Goal: Information Seeking & Learning: Check status

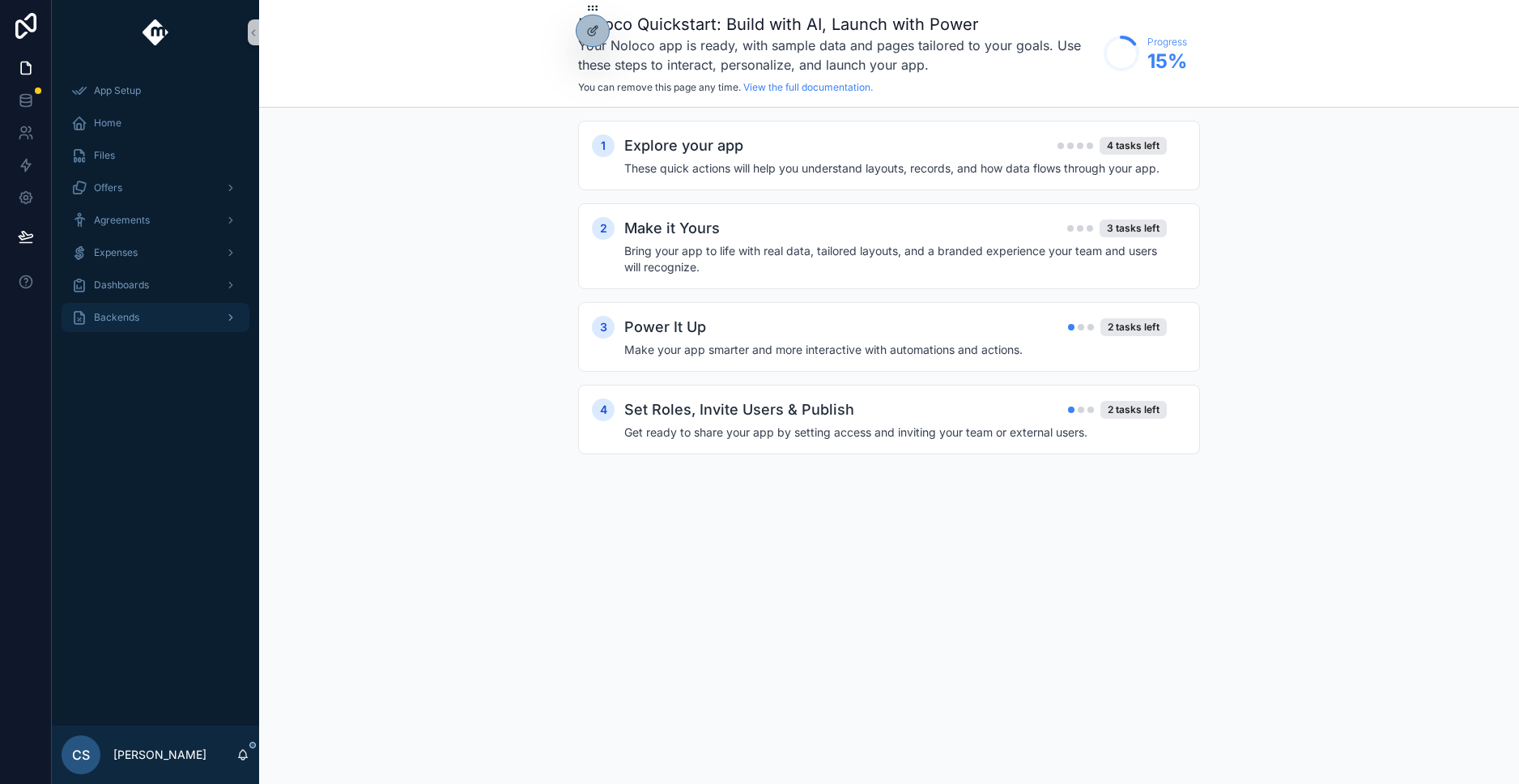
click at [111, 314] on span "Backends" at bounding box center [117, 318] width 45 height 13
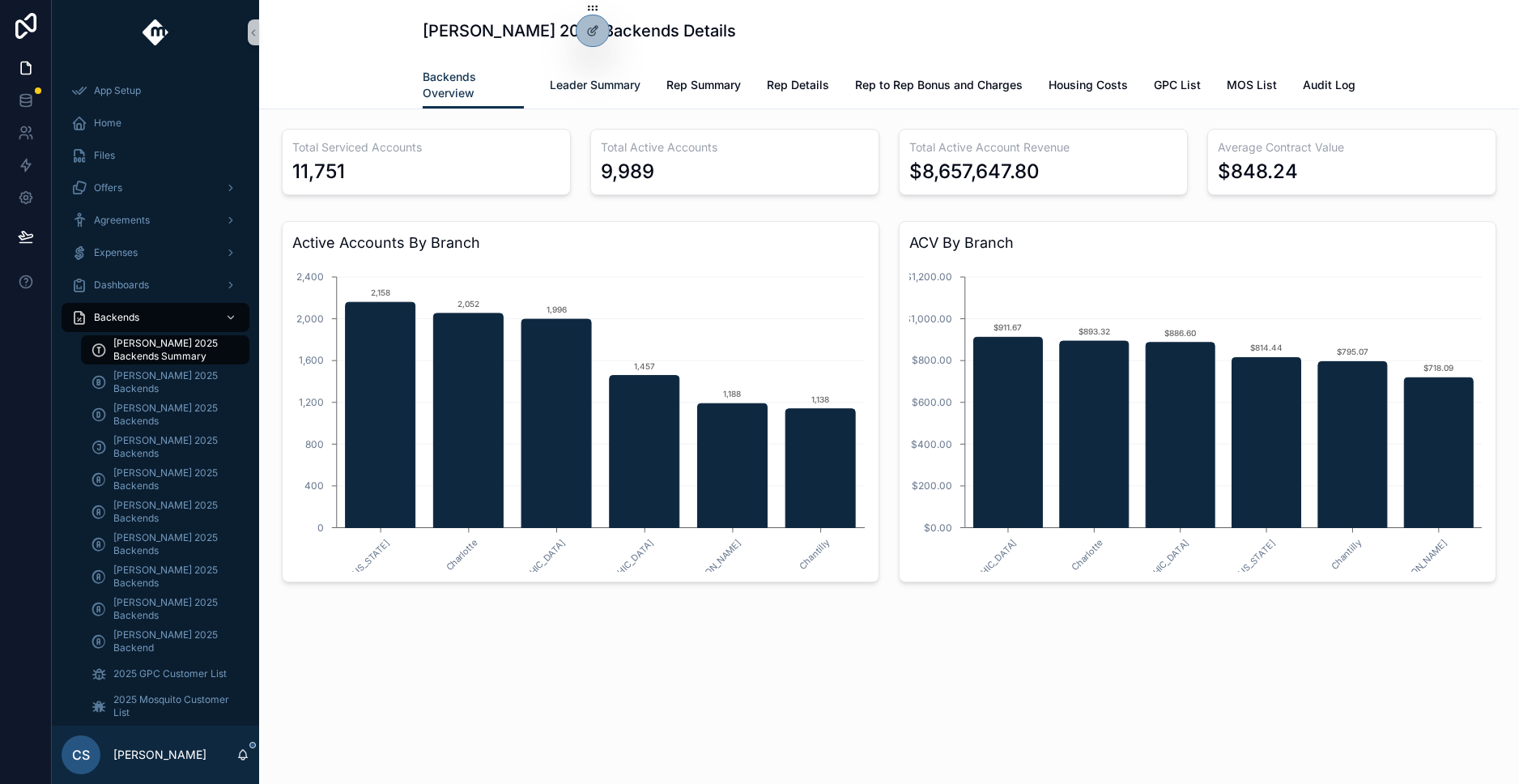
click at [577, 80] on span "Leader Summary" at bounding box center [595, 85] width 90 height 16
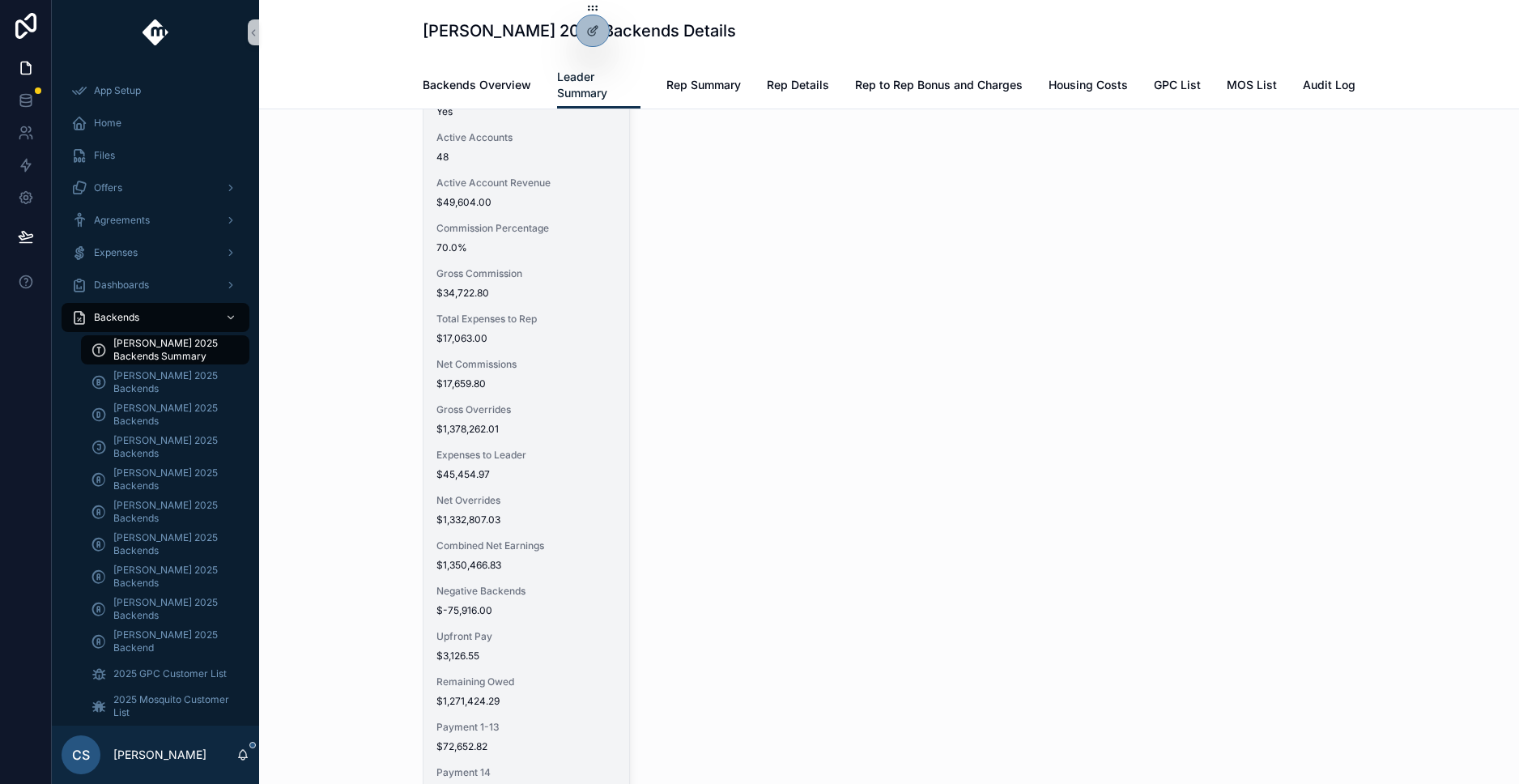
scroll to position [133, 0]
click at [561, 256] on div "Full Name [PERSON_NAME] Backend Eligible? Yes Active Accounts 48 Active Account…" at bounding box center [526, 420] width 206 height 784
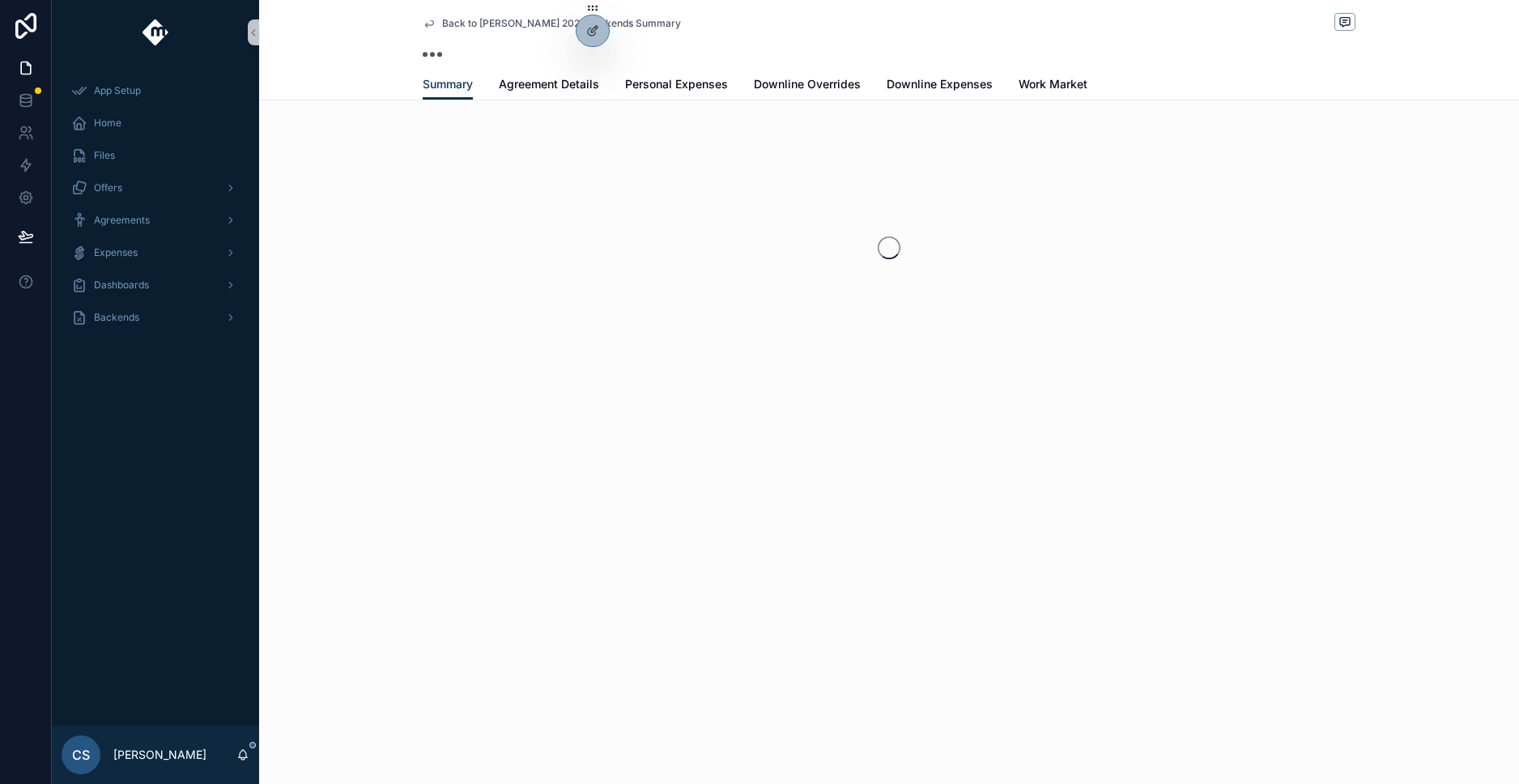
click at [425, 24] on icon "scrollable content" at bounding box center [429, 24] width 8 height 7
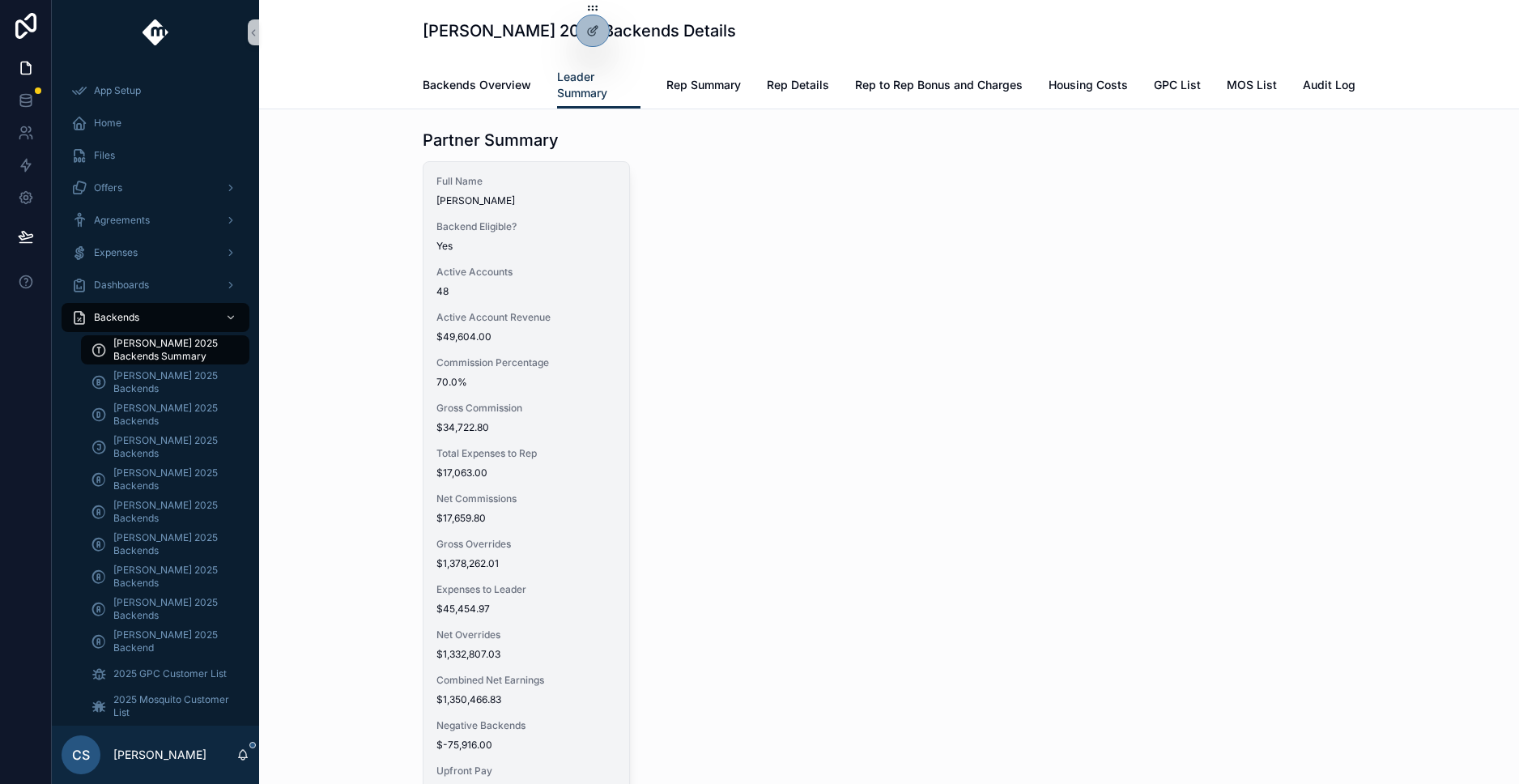
click at [528, 217] on div "Full Name [PERSON_NAME] Backend Eligible? Yes Active Accounts 48 Active Account…" at bounding box center [526, 554] width 206 height 784
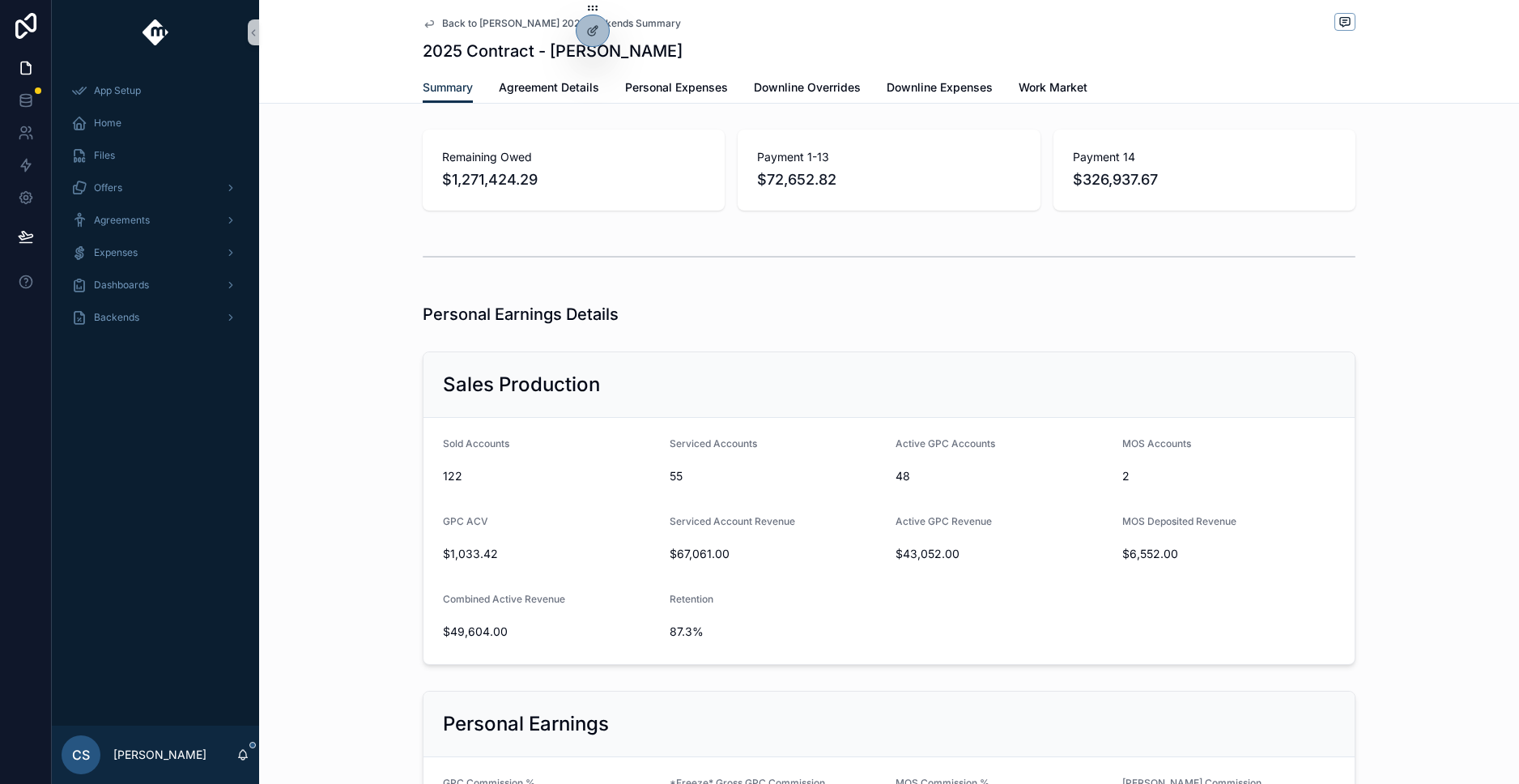
click at [586, 39] on div at bounding box center [593, 30] width 32 height 31
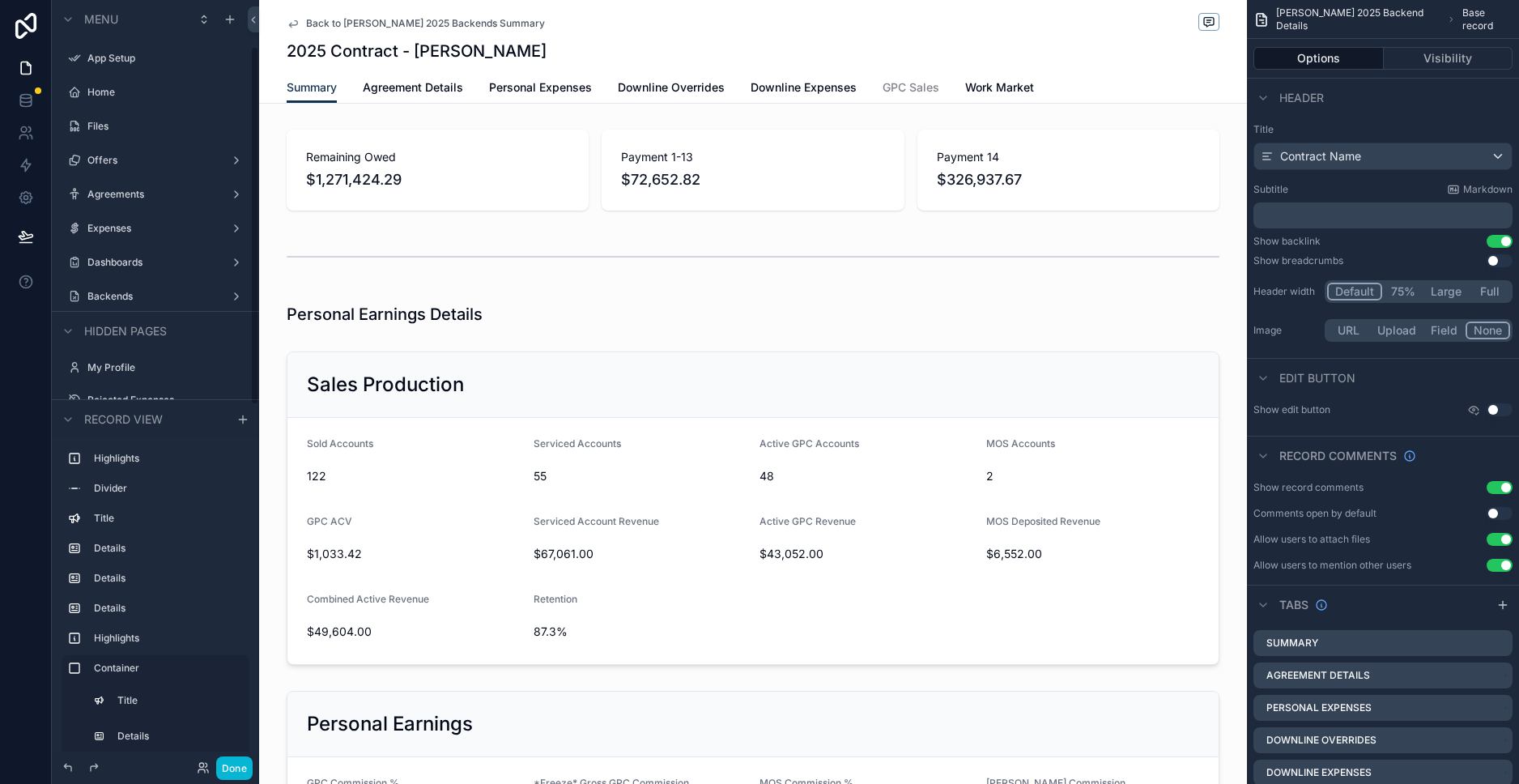
scroll to position [99, 0]
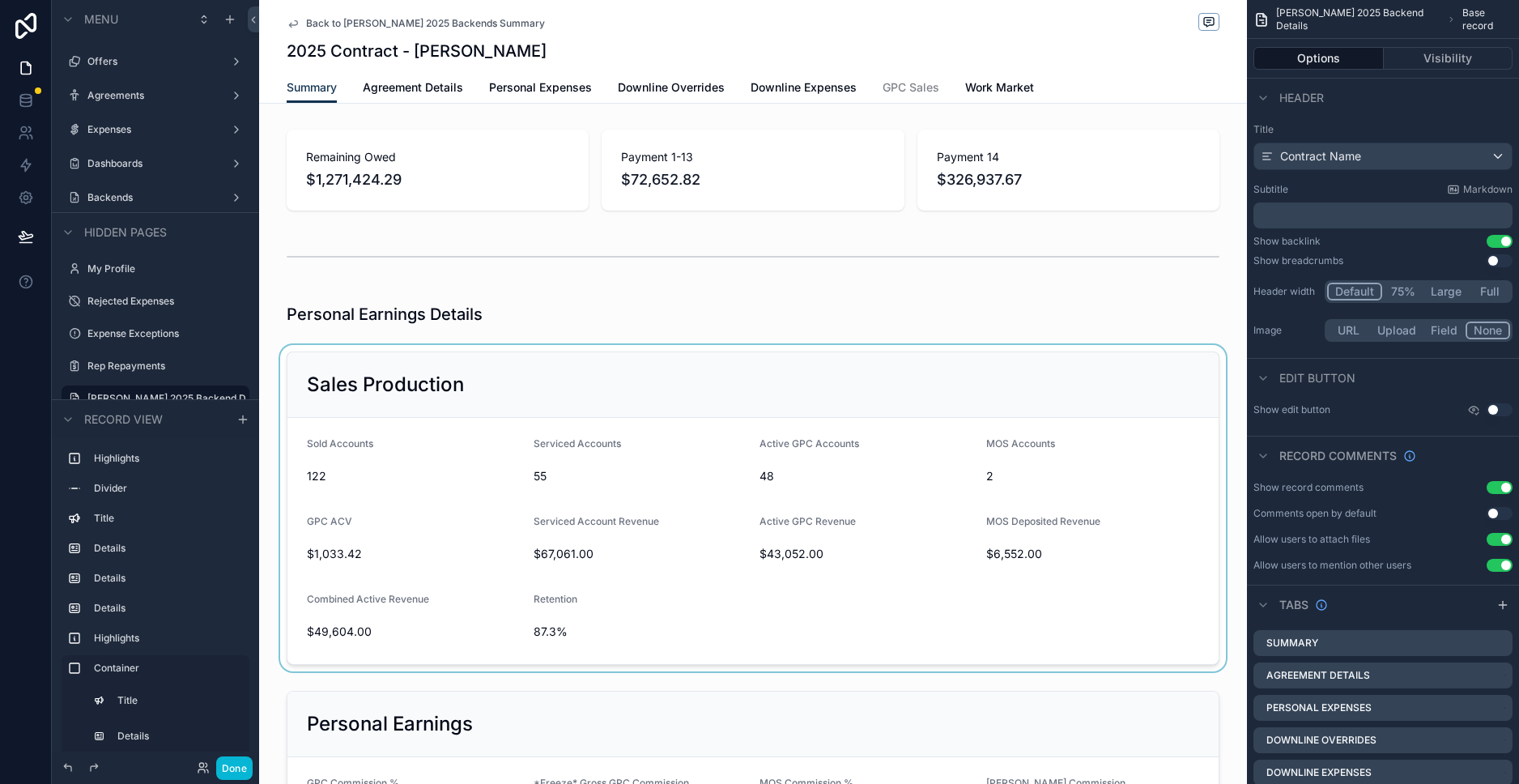
click at [754, 418] on div "scrollable content" at bounding box center [753, 508] width 989 height 326
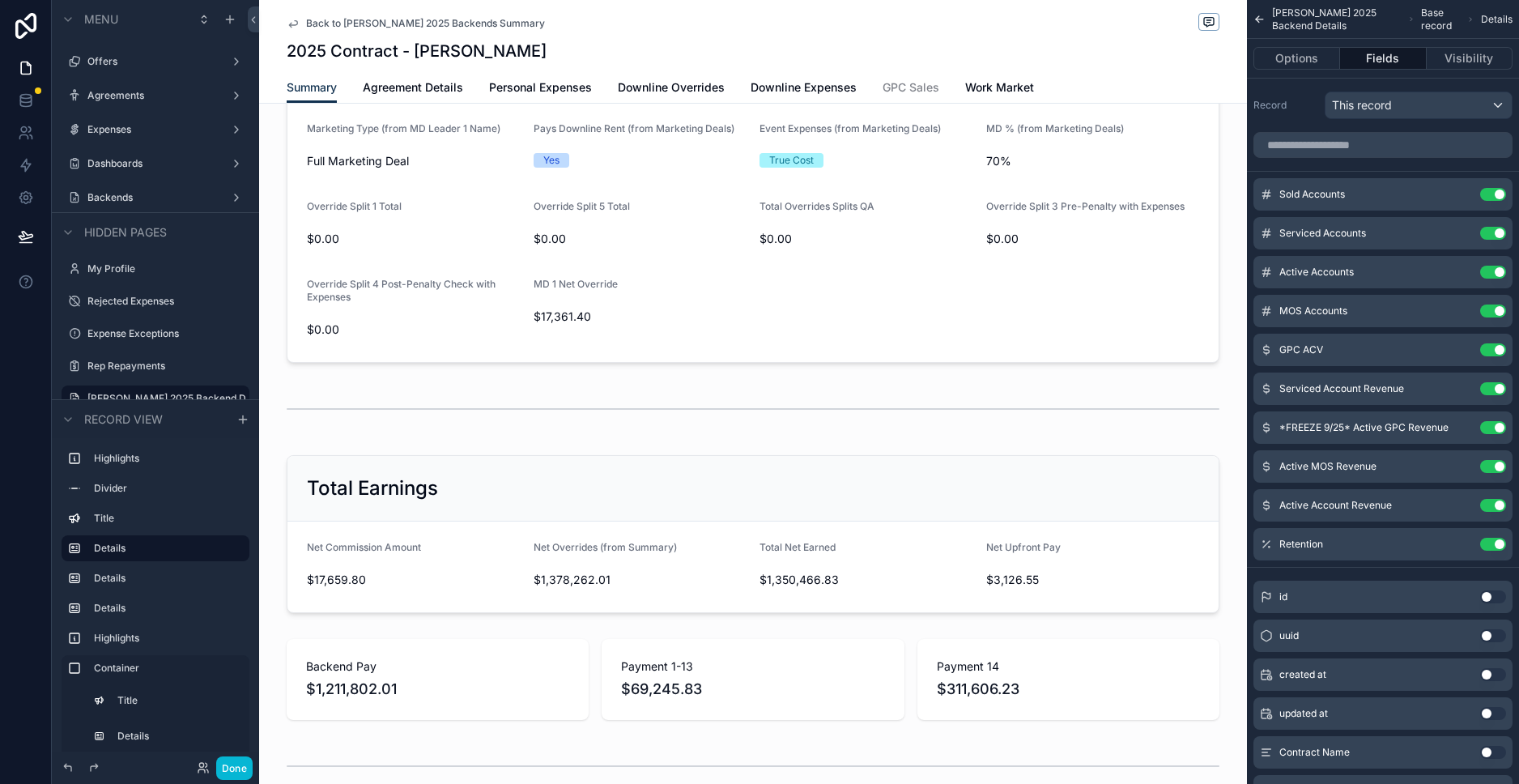
scroll to position [2044, 0]
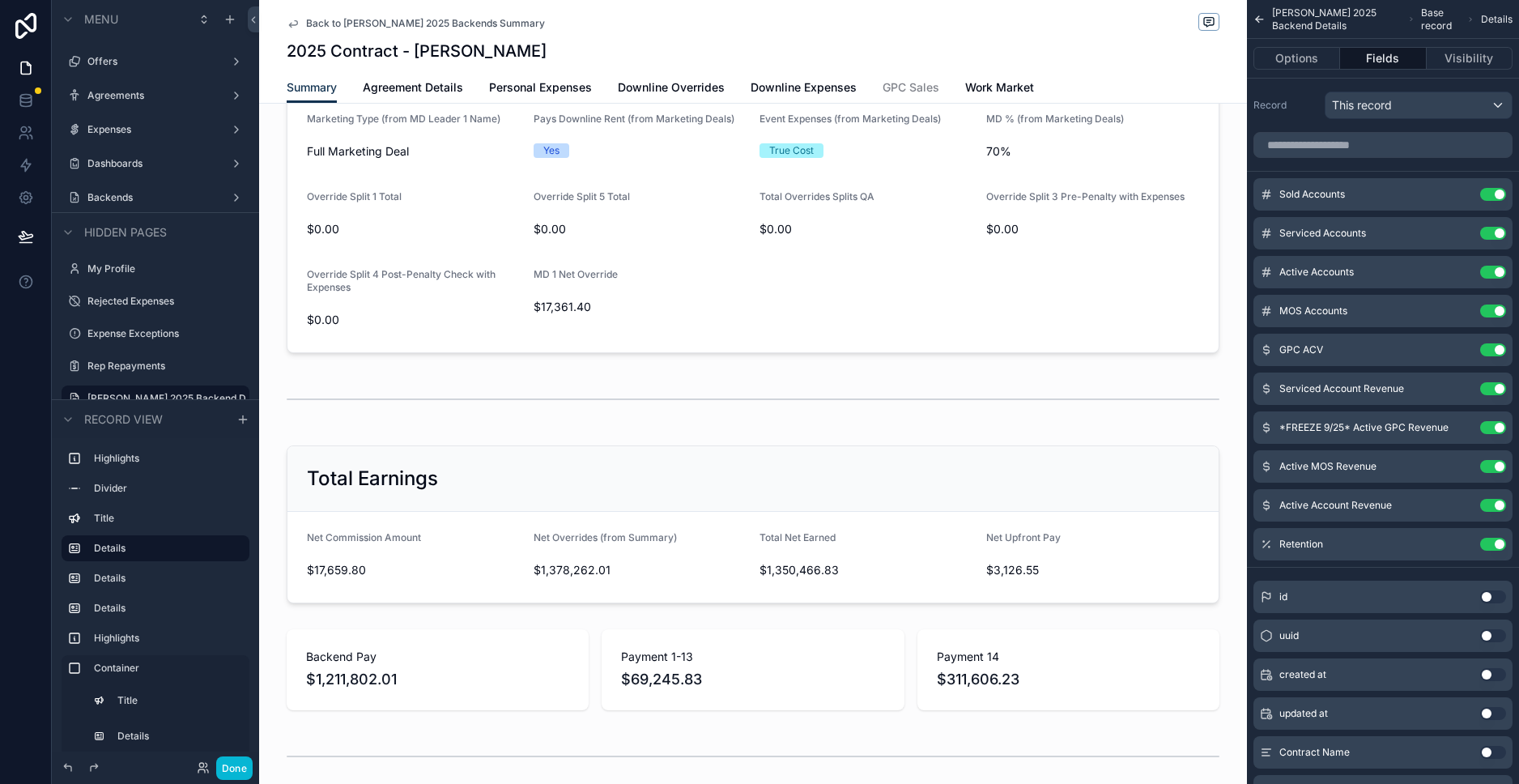
click at [287, 26] on icon "scrollable content" at bounding box center [293, 24] width 13 height 13
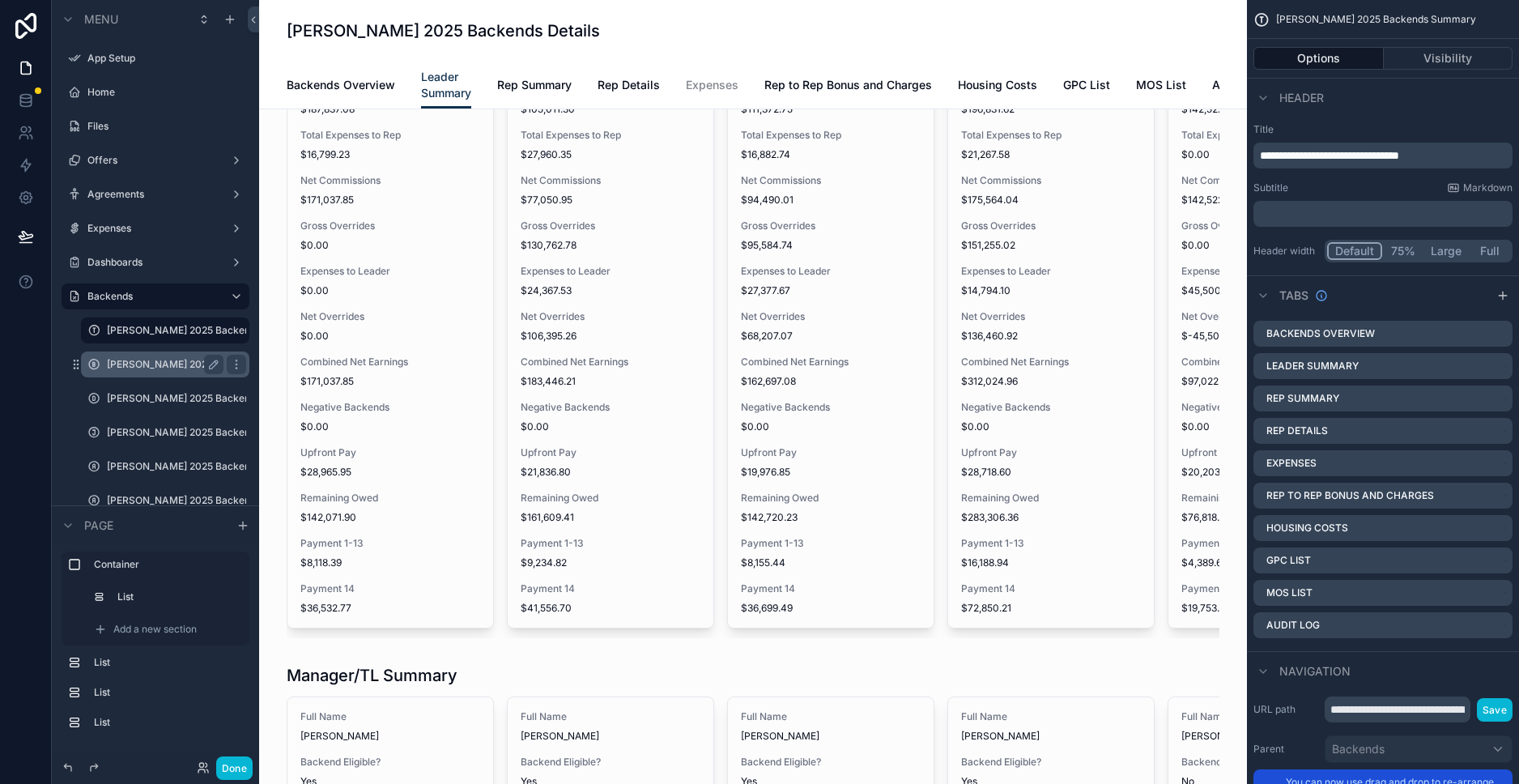
click at [154, 363] on label "[PERSON_NAME] 2025 Backends" at bounding box center [166, 365] width 117 height 13
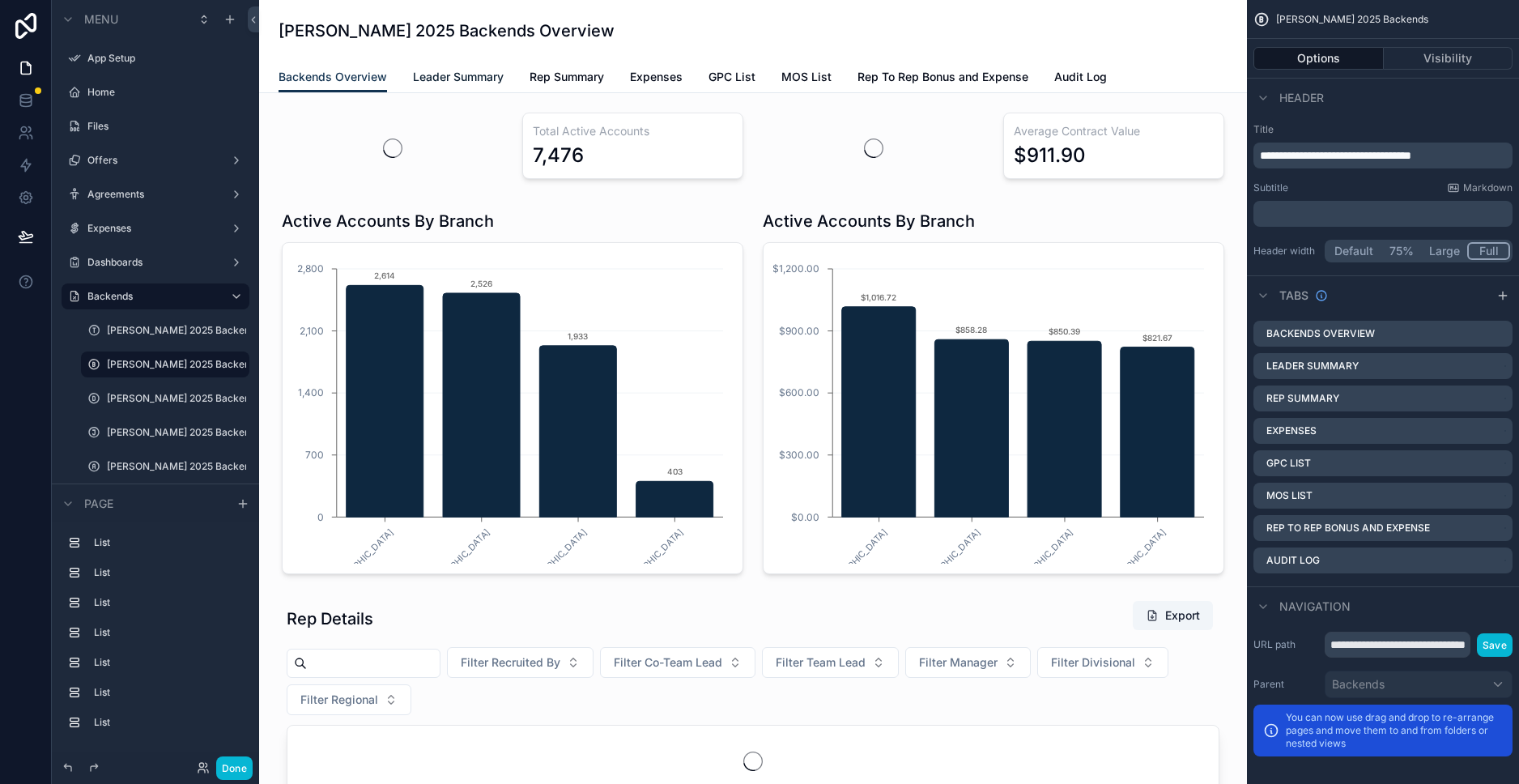
click at [433, 69] on span "Leader Summary" at bounding box center [458, 76] width 90 height 16
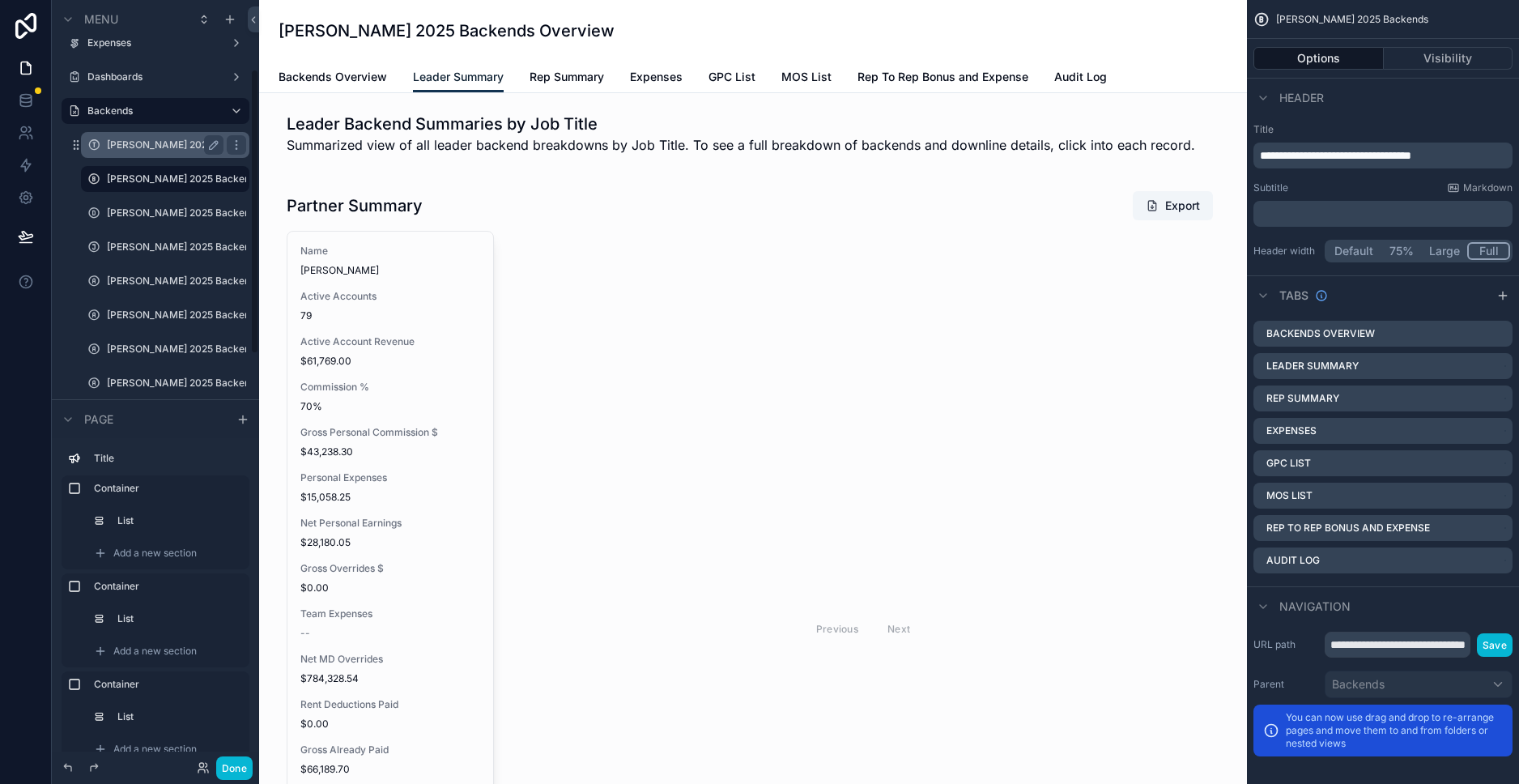
scroll to position [189, 0]
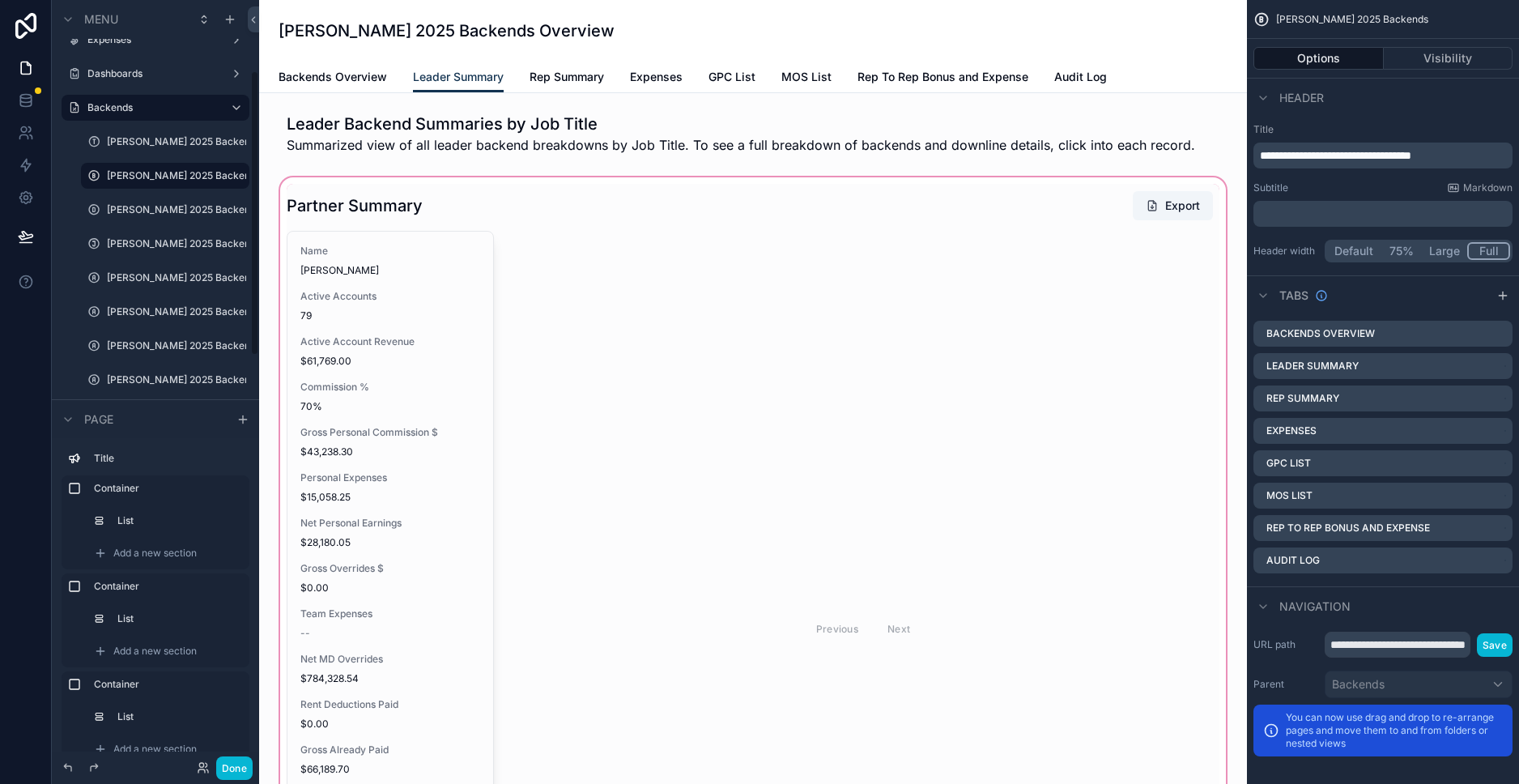
click at [354, 337] on div "scrollable content" at bounding box center [752, 607] width 962 height 868
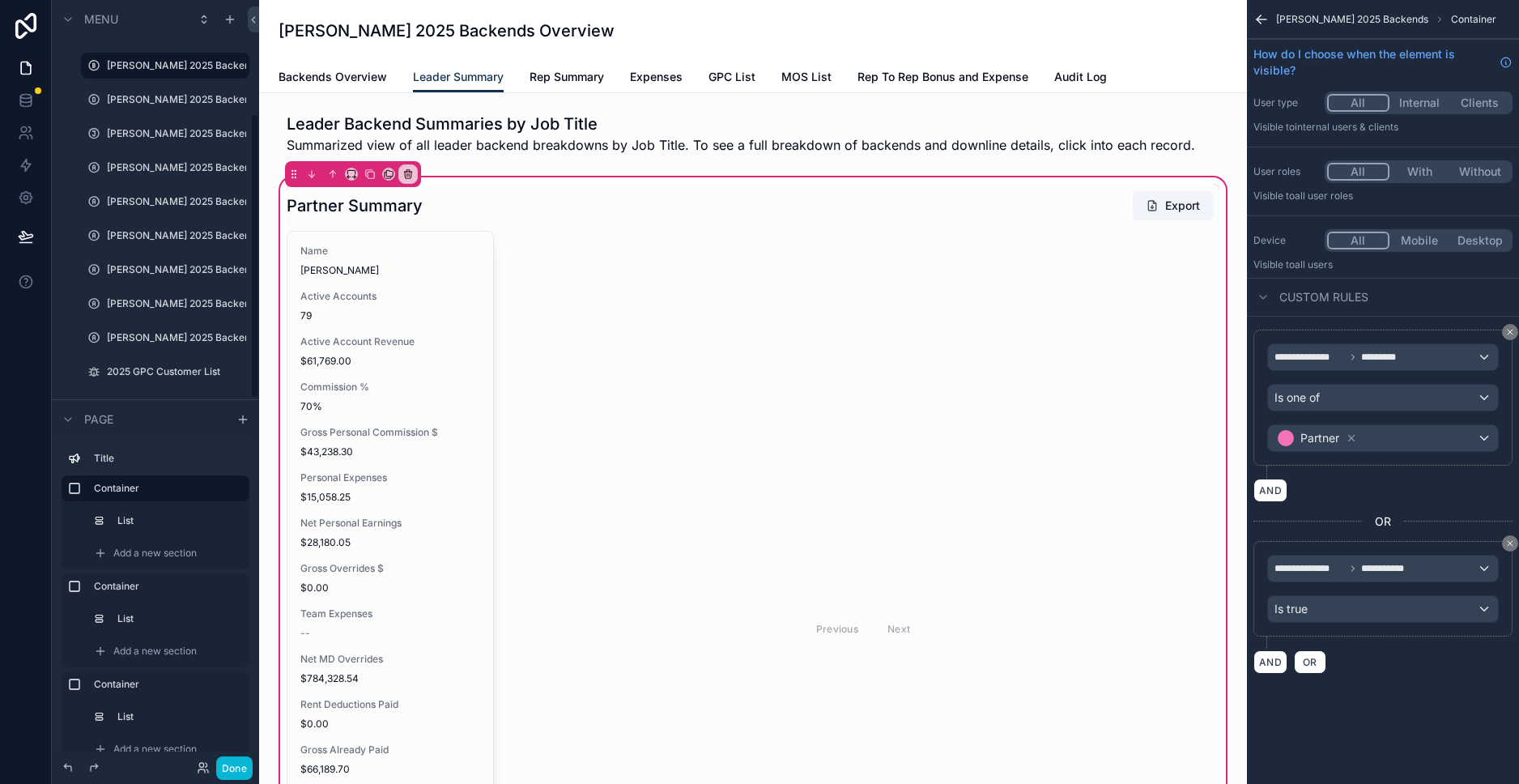
scroll to position [306, 0]
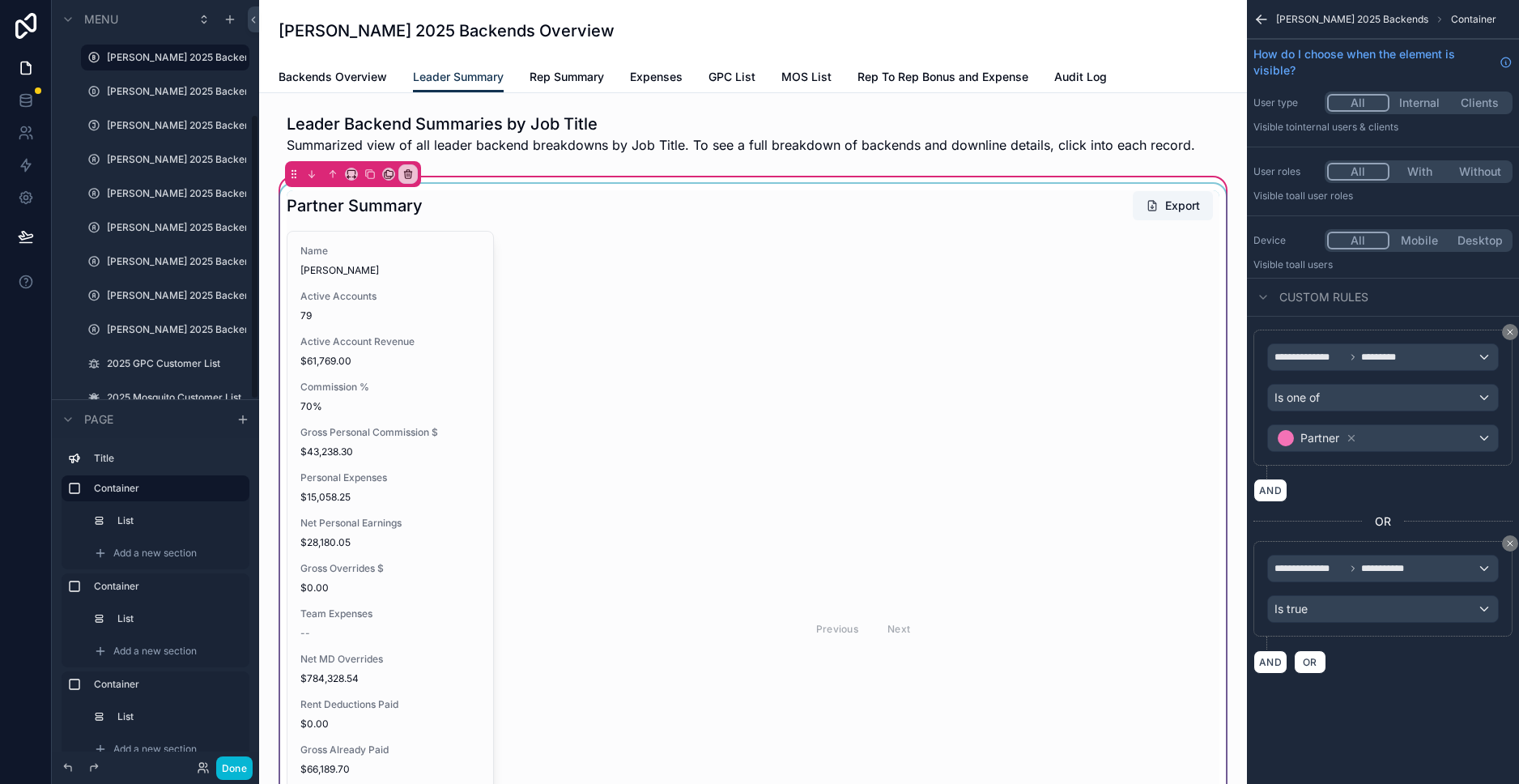
click at [350, 397] on div "scrollable content" at bounding box center [752, 607] width 953 height 848
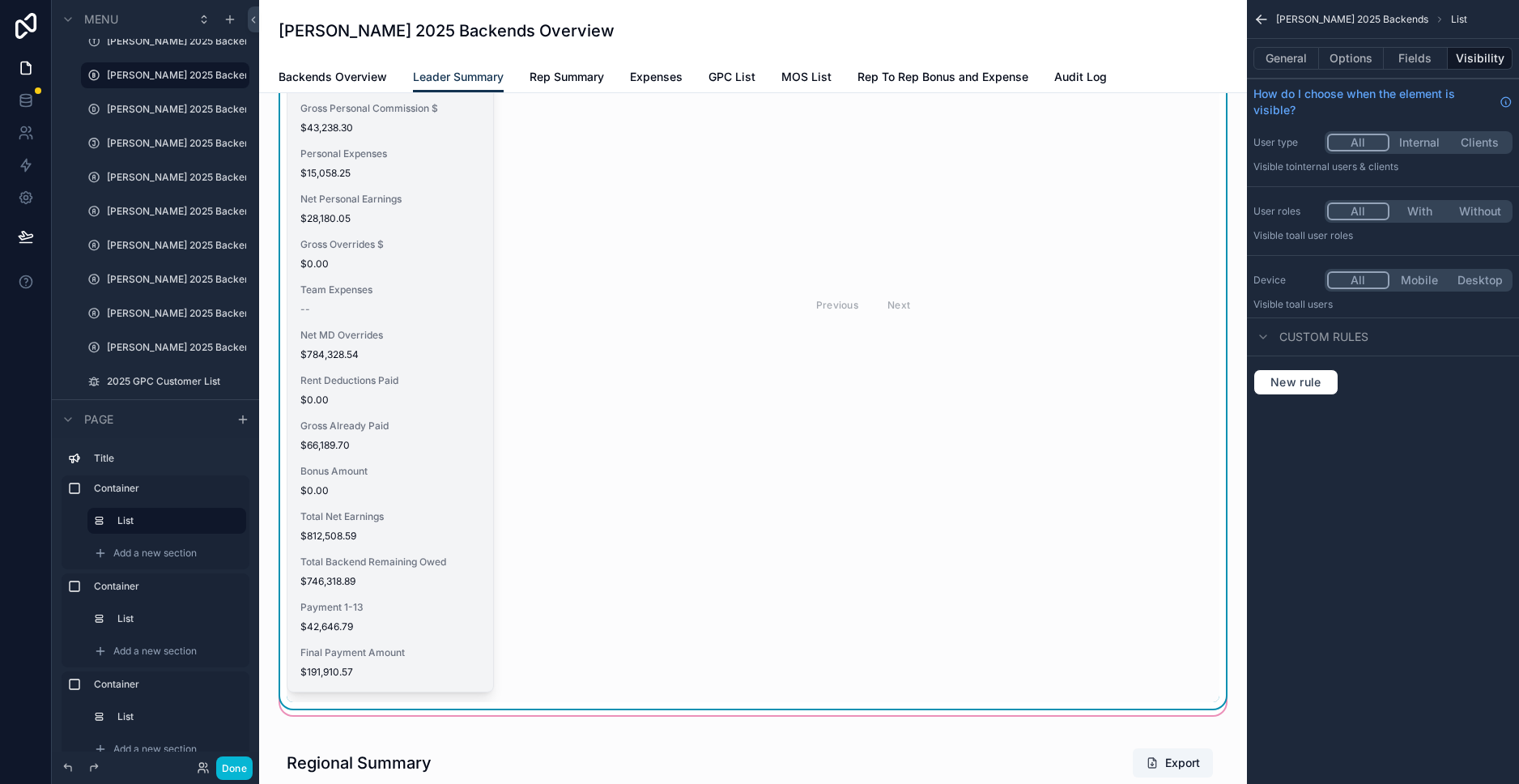
scroll to position [328, 0]
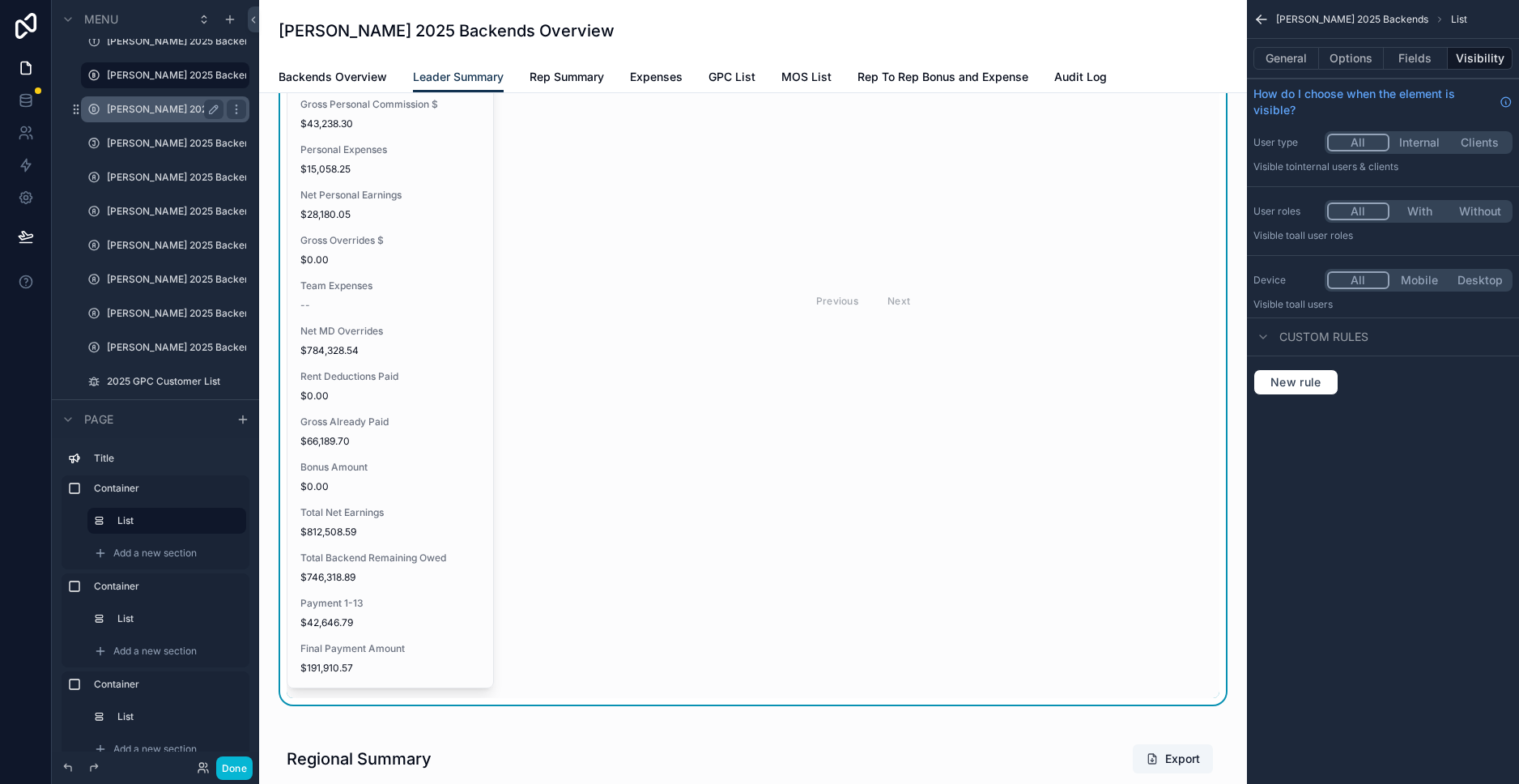
click at [133, 109] on label "[PERSON_NAME] 2025 Backends" at bounding box center [166, 109] width 117 height 13
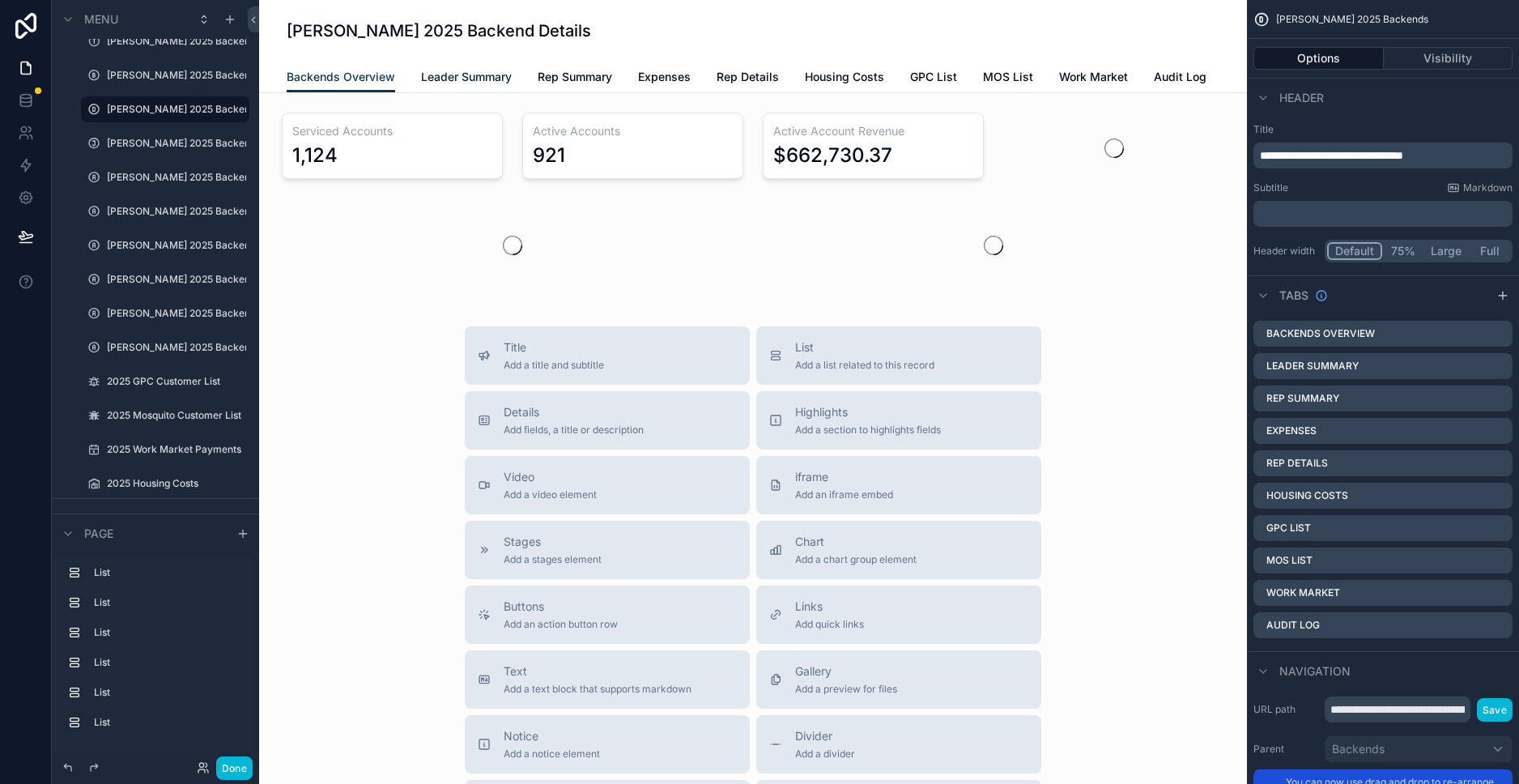
click at [442, 76] on span "Leader Summary" at bounding box center [467, 76] width 90 height 16
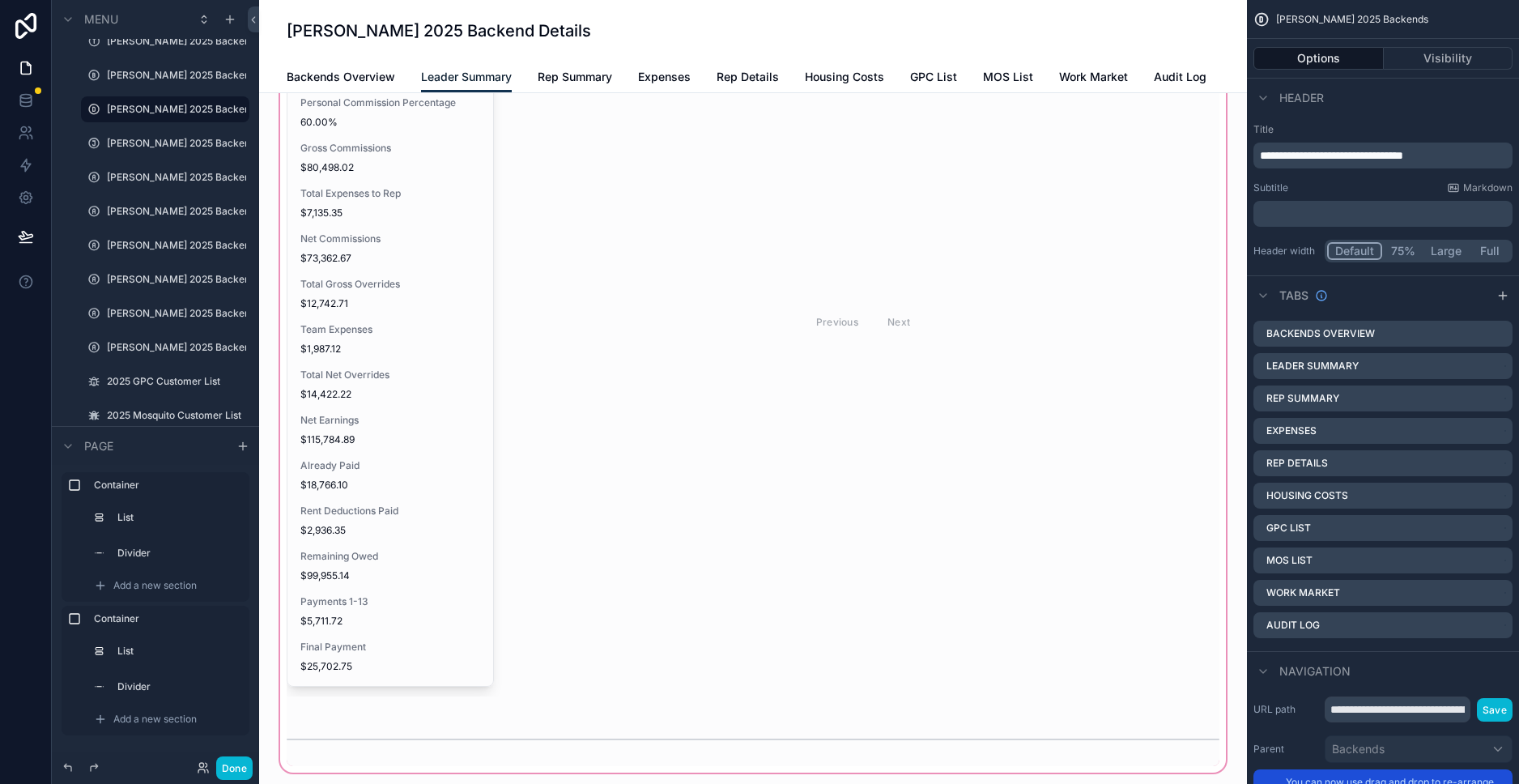
scroll to position [212, 0]
click at [348, 290] on div "scrollable content" at bounding box center [752, 332] width 962 height 877
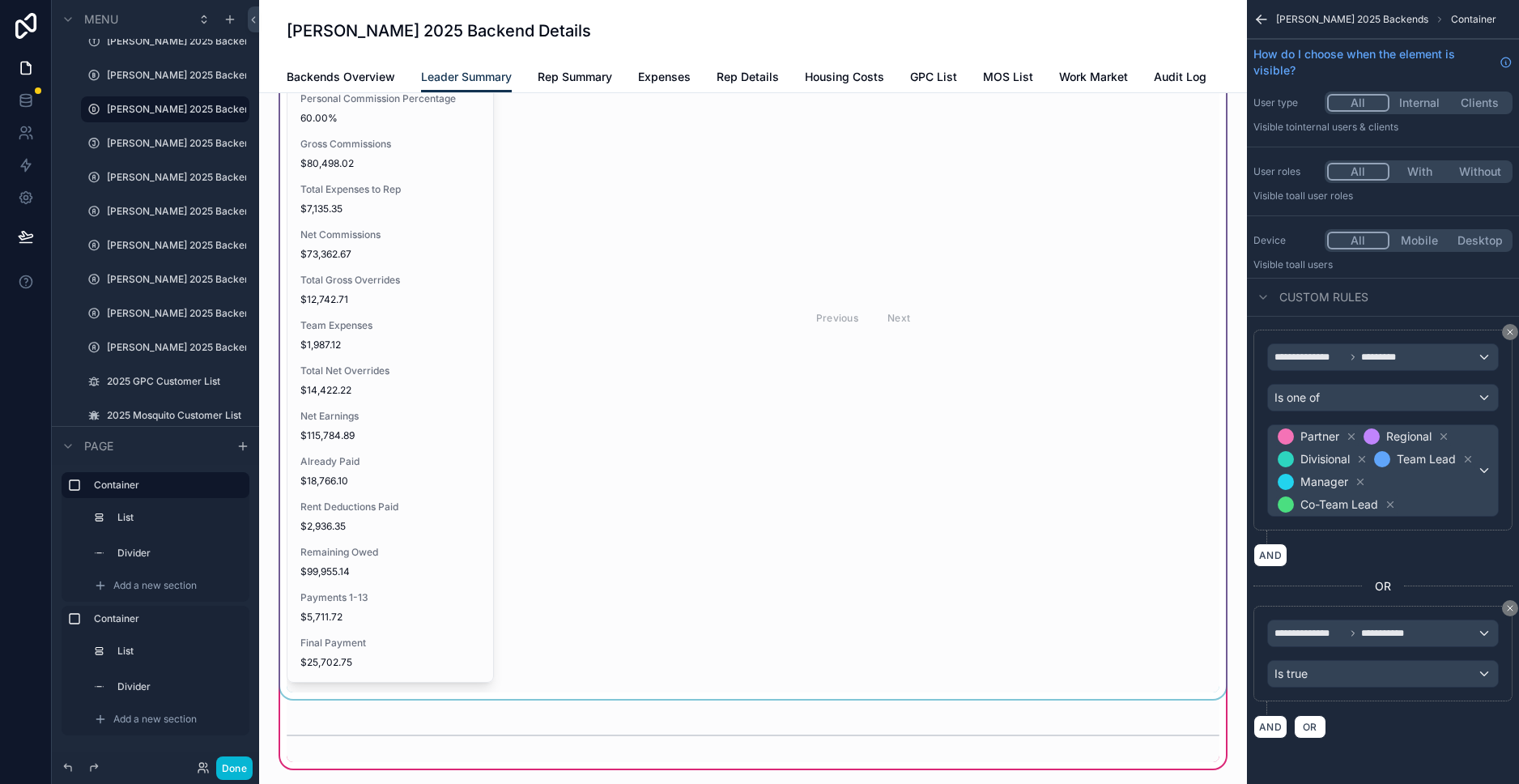
click at [343, 380] on div "scrollable content" at bounding box center [752, 302] width 953 height 795
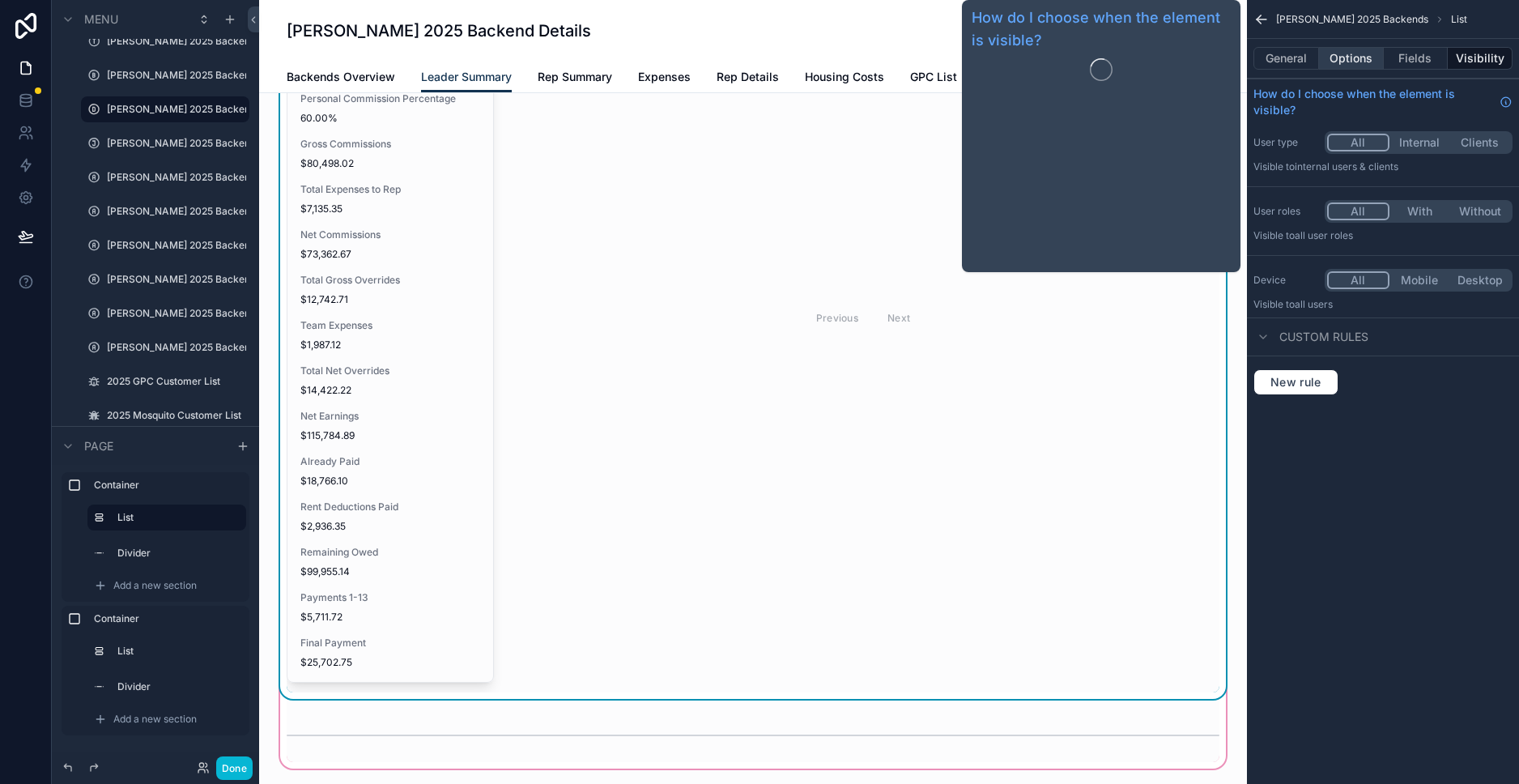
click at [1381, 55] on button "Options" at bounding box center [1352, 58] width 65 height 23
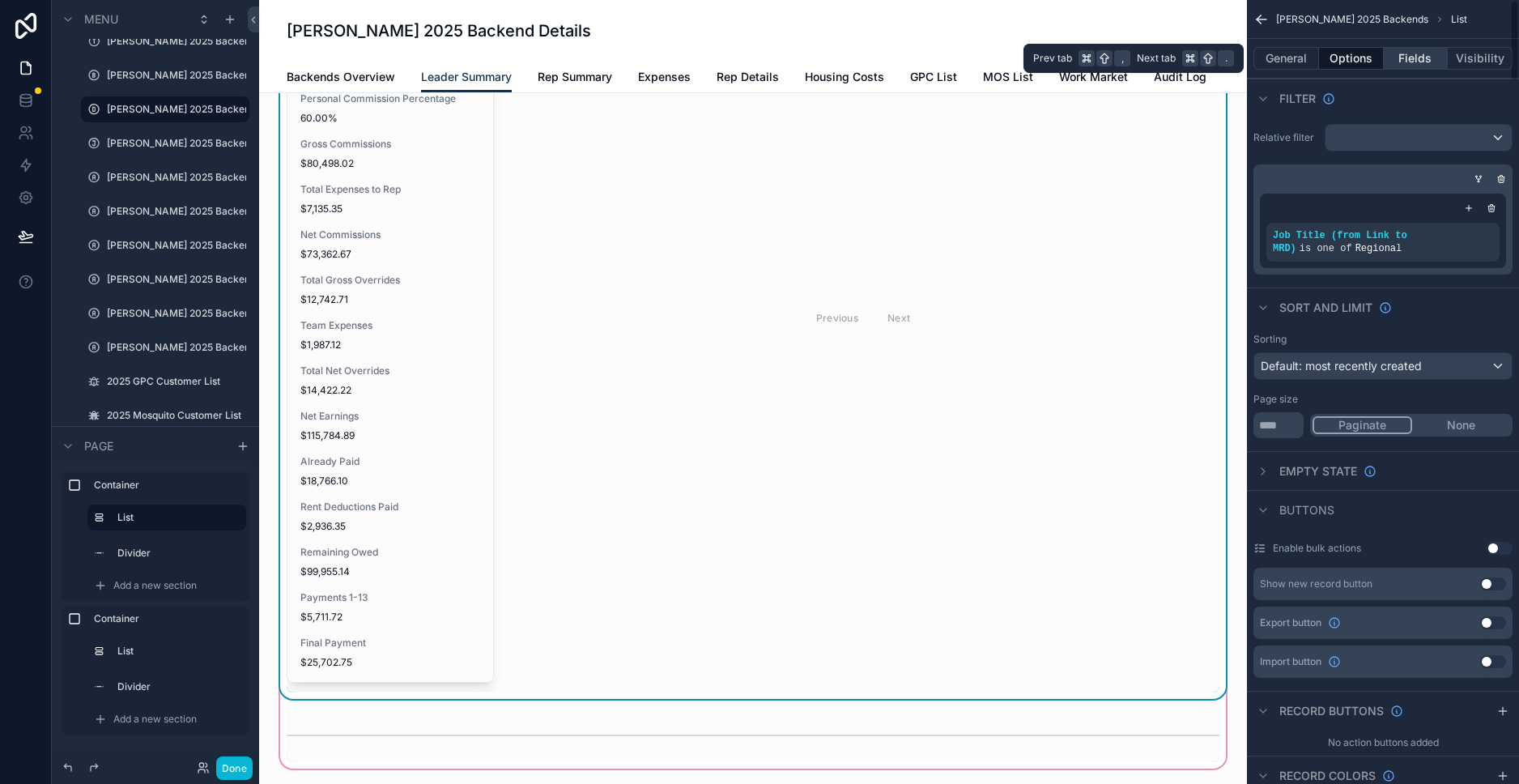
click at [1401, 55] on button "Fields" at bounding box center [1416, 58] width 65 height 23
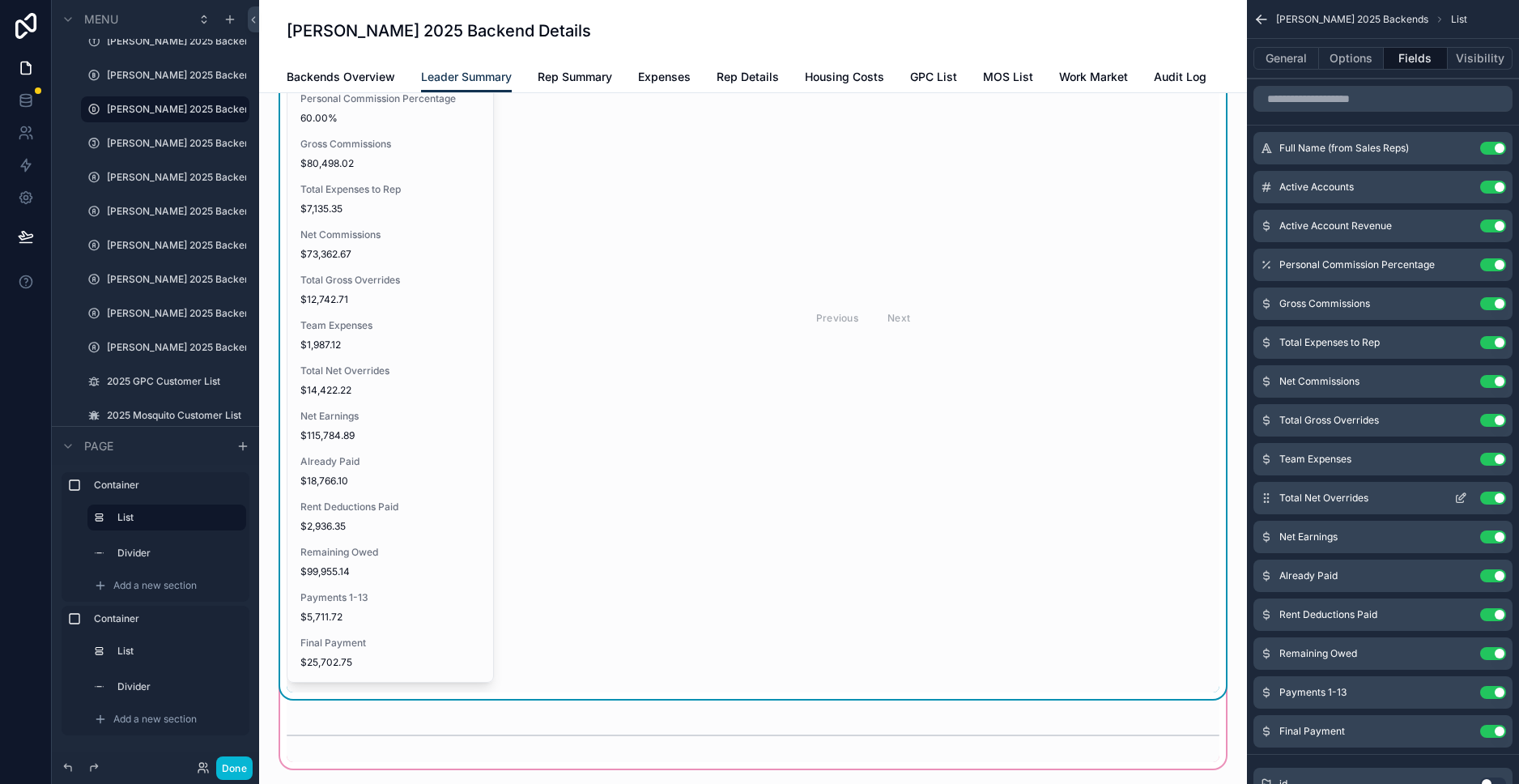
click at [1405, 499] on div "Total Net Overrides Use setting" at bounding box center [1384, 497] width 260 height 32
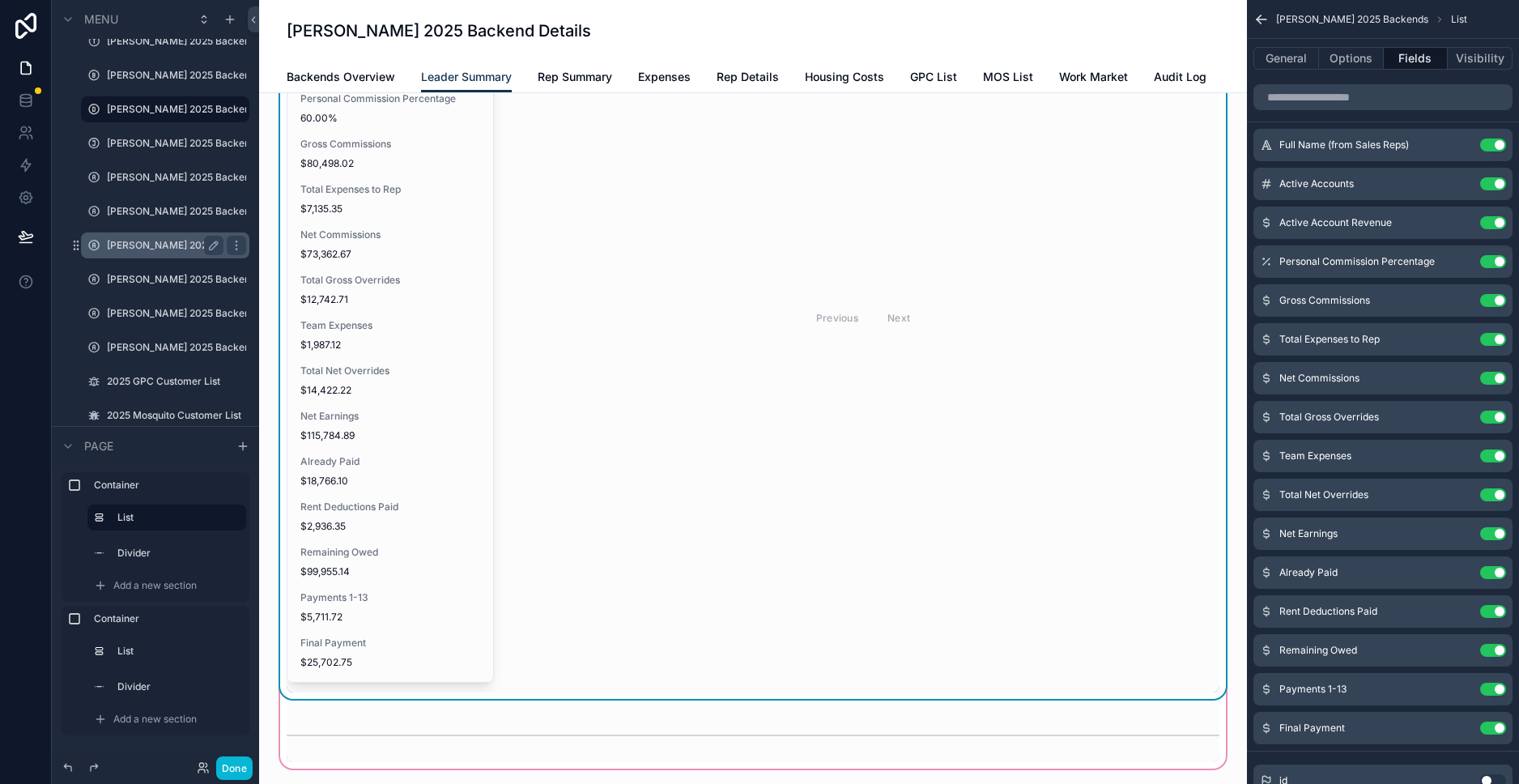
click at [160, 236] on div "[PERSON_NAME] 2025 Backends" at bounding box center [166, 245] width 117 height 20
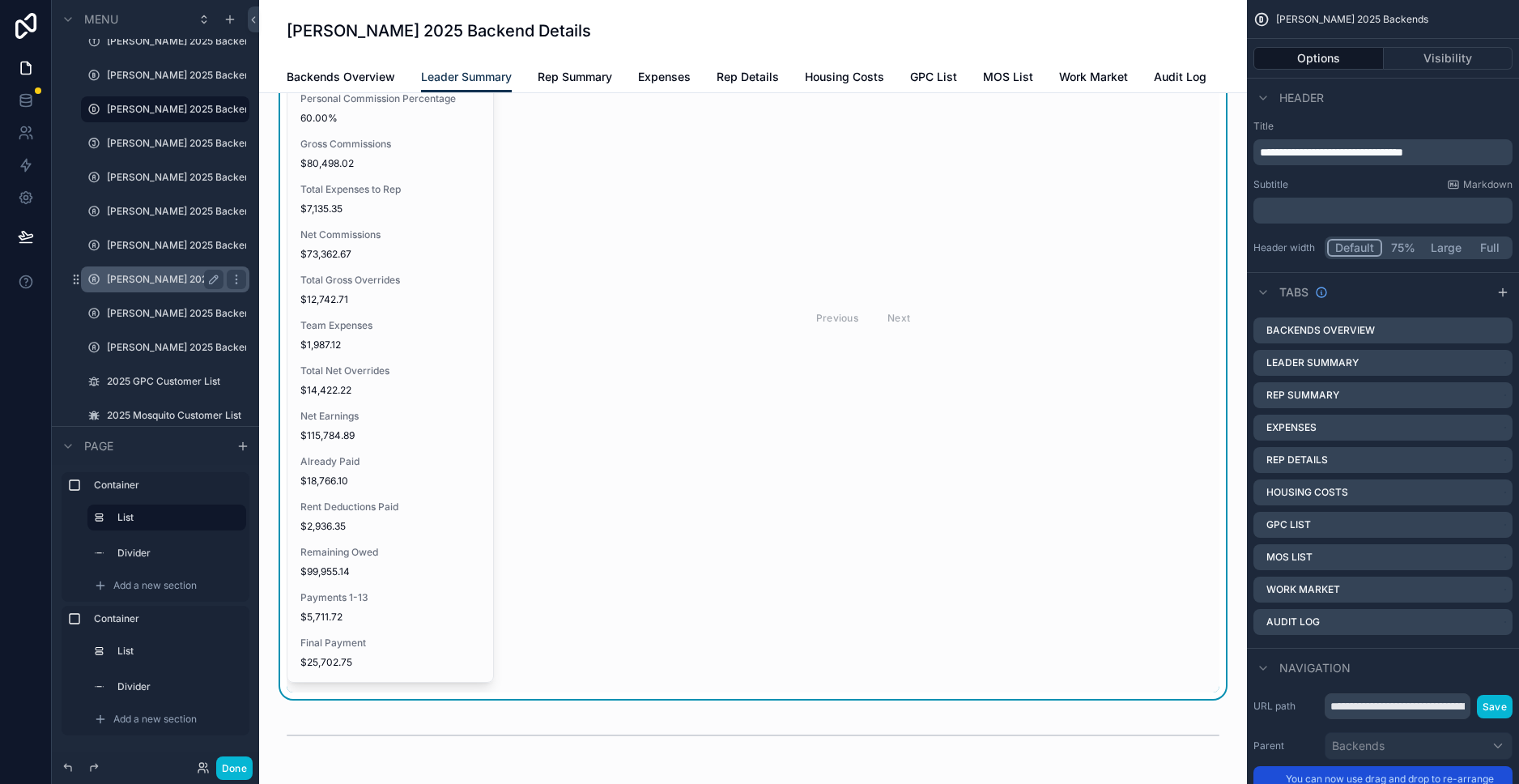
click at [138, 285] on label "[PERSON_NAME] 2025 Backends" at bounding box center [166, 279] width 117 height 13
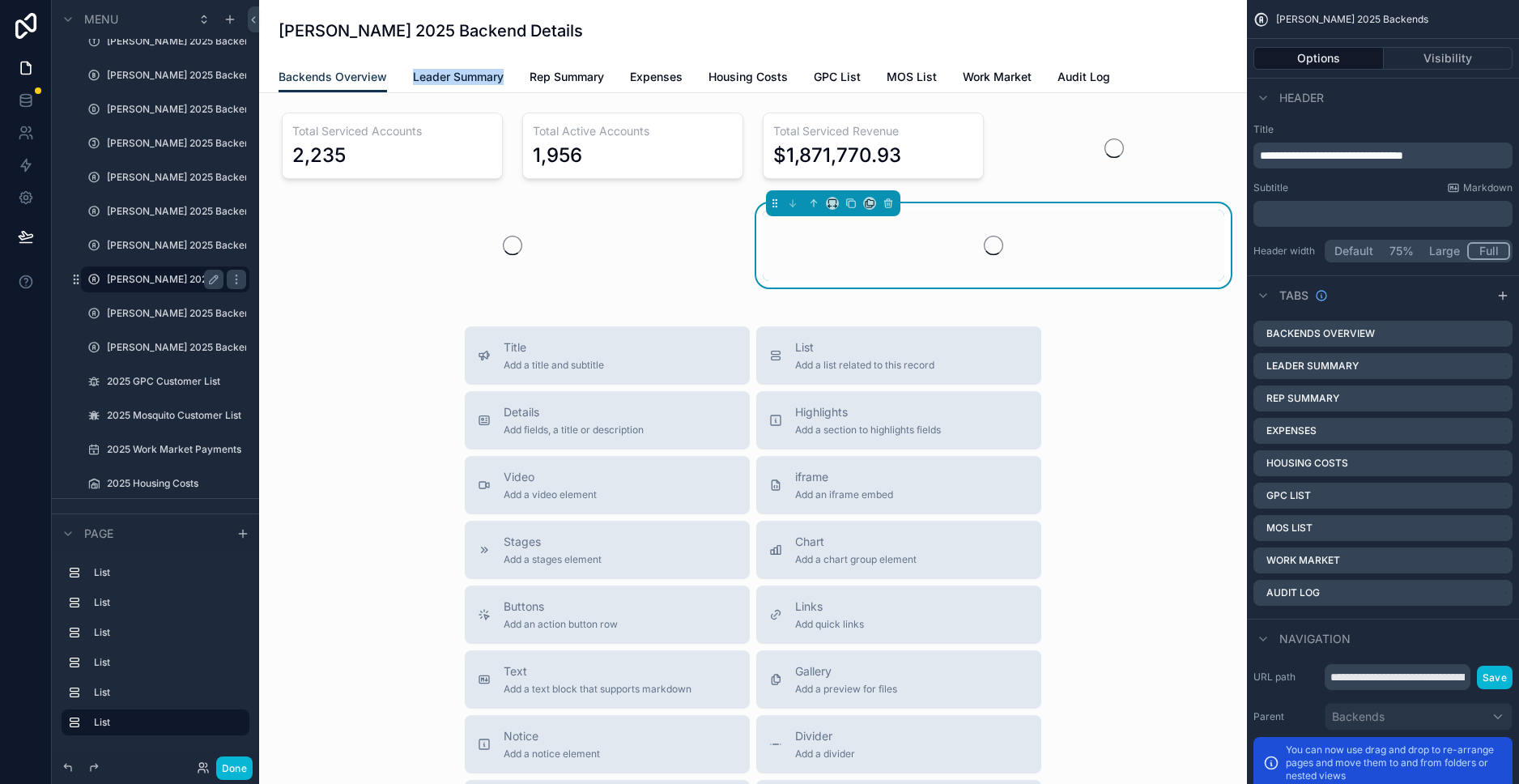
click at [433, 88] on link "Leader Summary" at bounding box center [458, 78] width 90 height 32
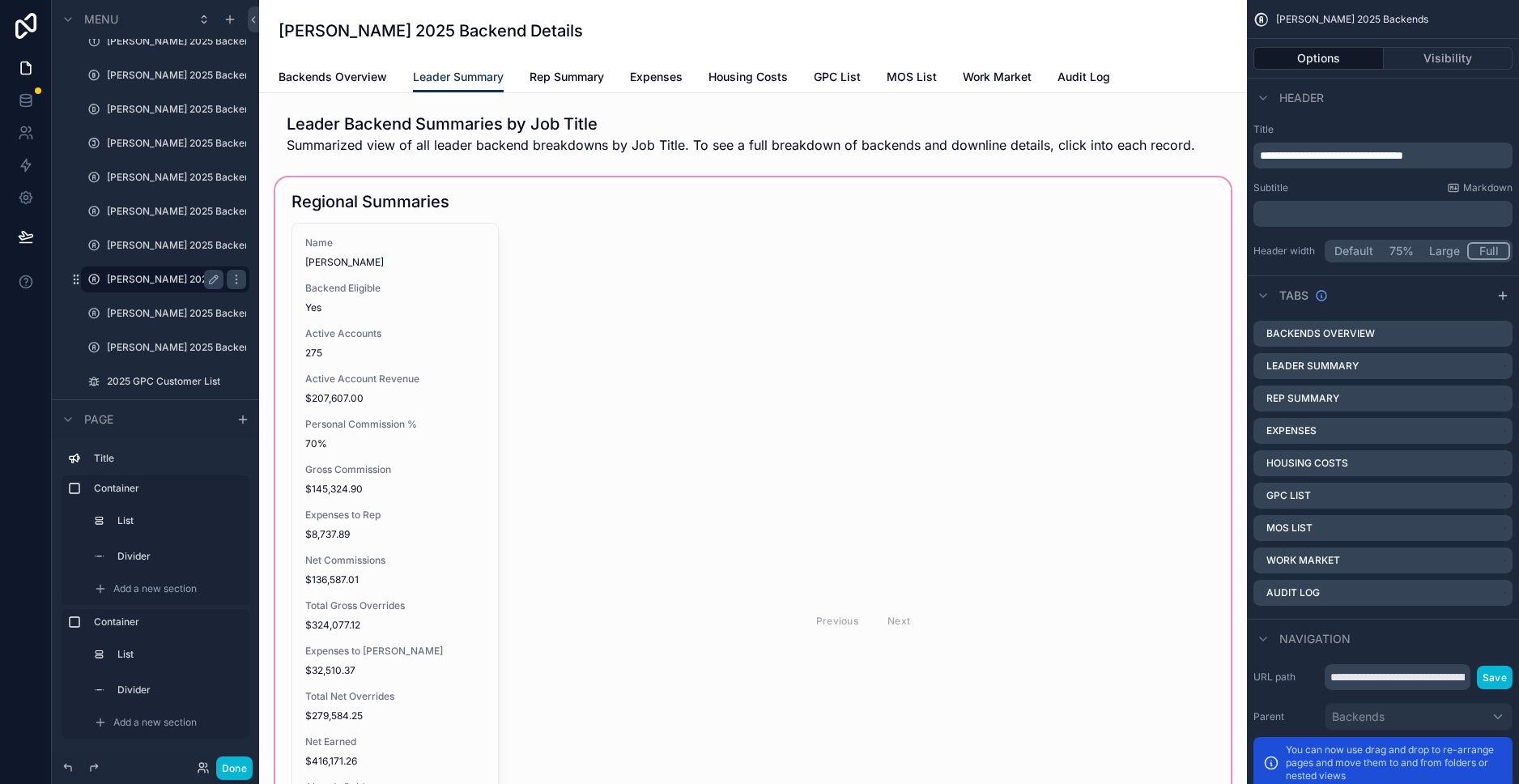
click at [406, 280] on div "scrollable content" at bounding box center [752, 635] width 962 height 923
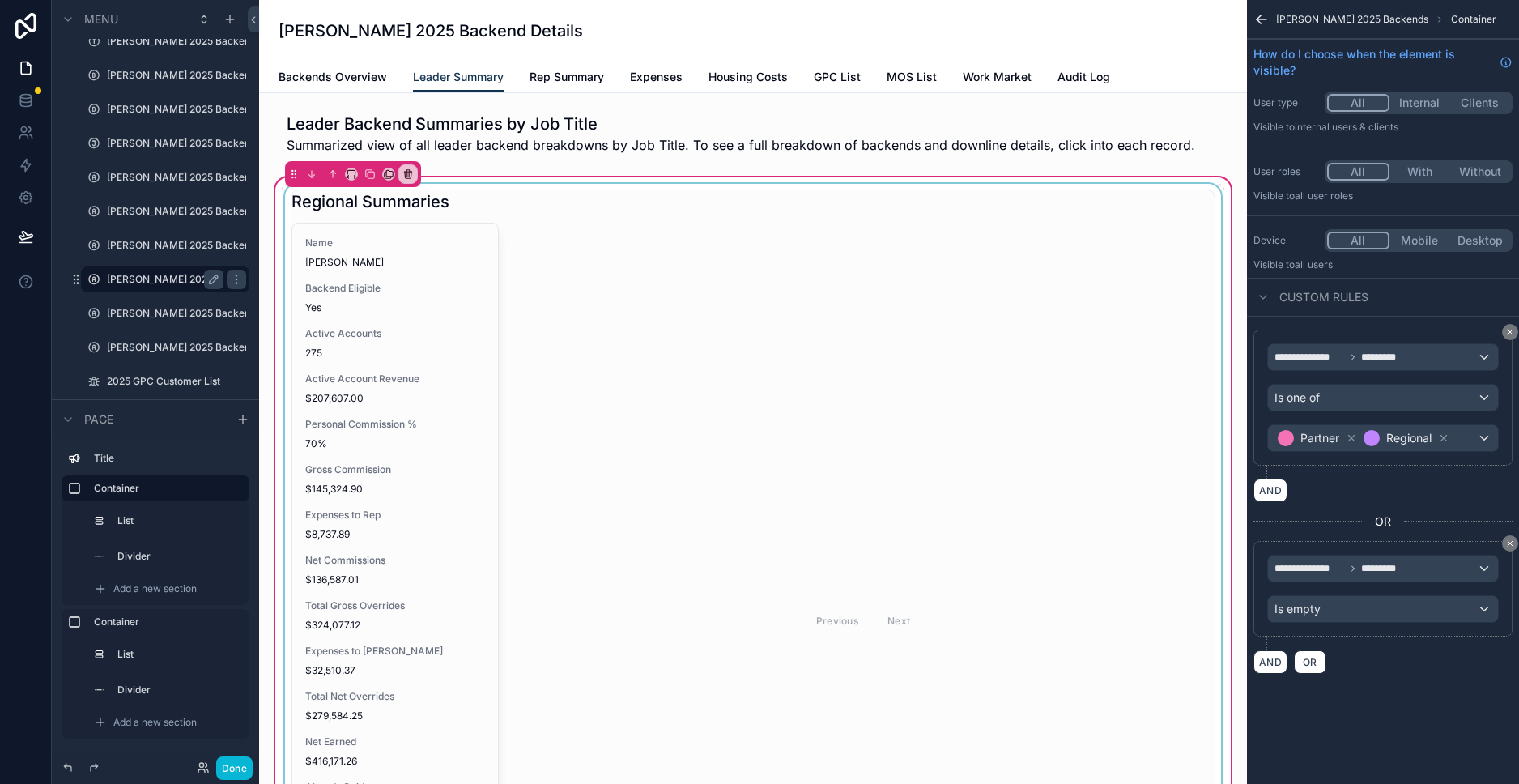
click at [455, 322] on div "scrollable content" at bounding box center [753, 604] width 942 height 840
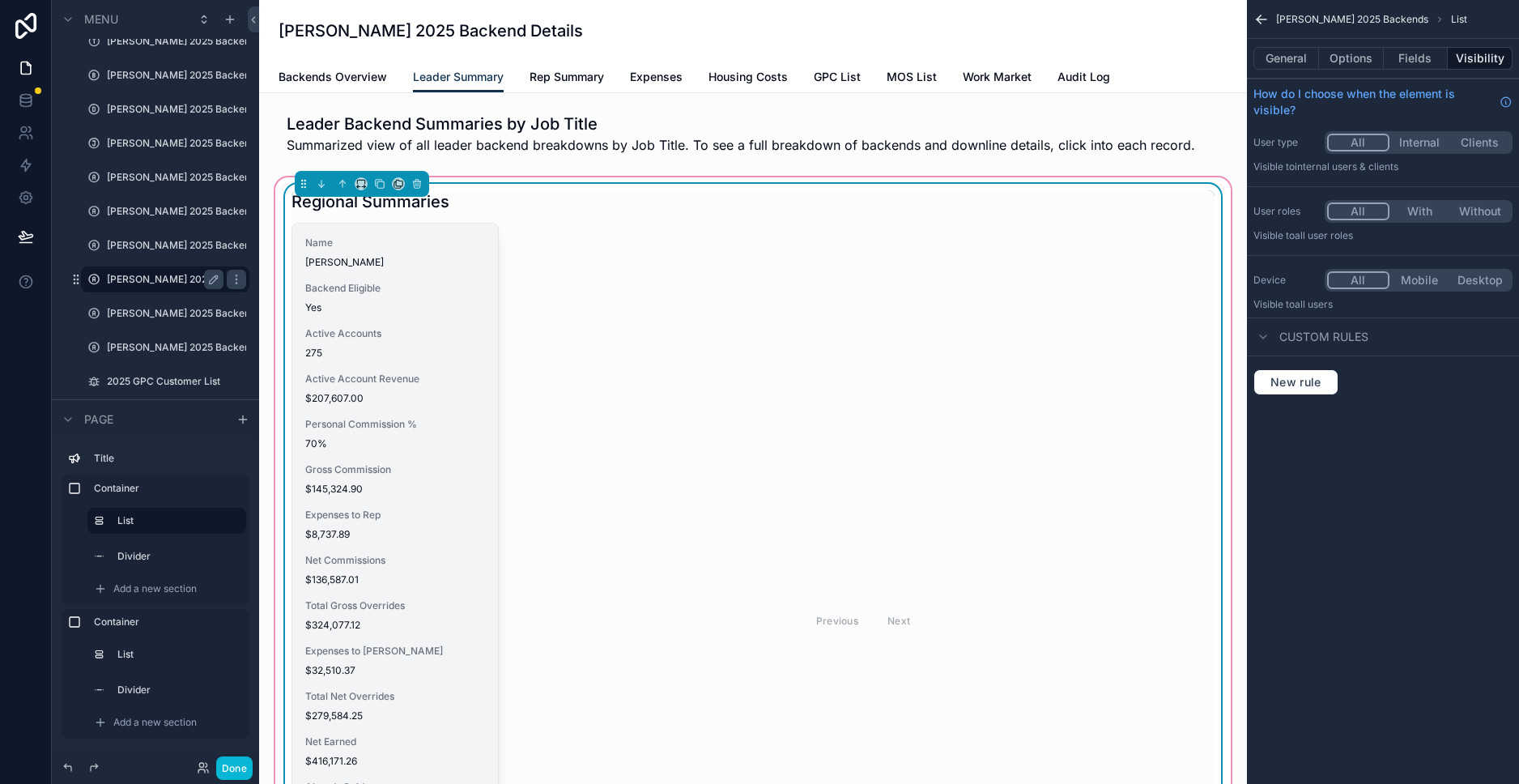
click at [442, 329] on span "Active Accounts" at bounding box center [395, 334] width 180 height 13
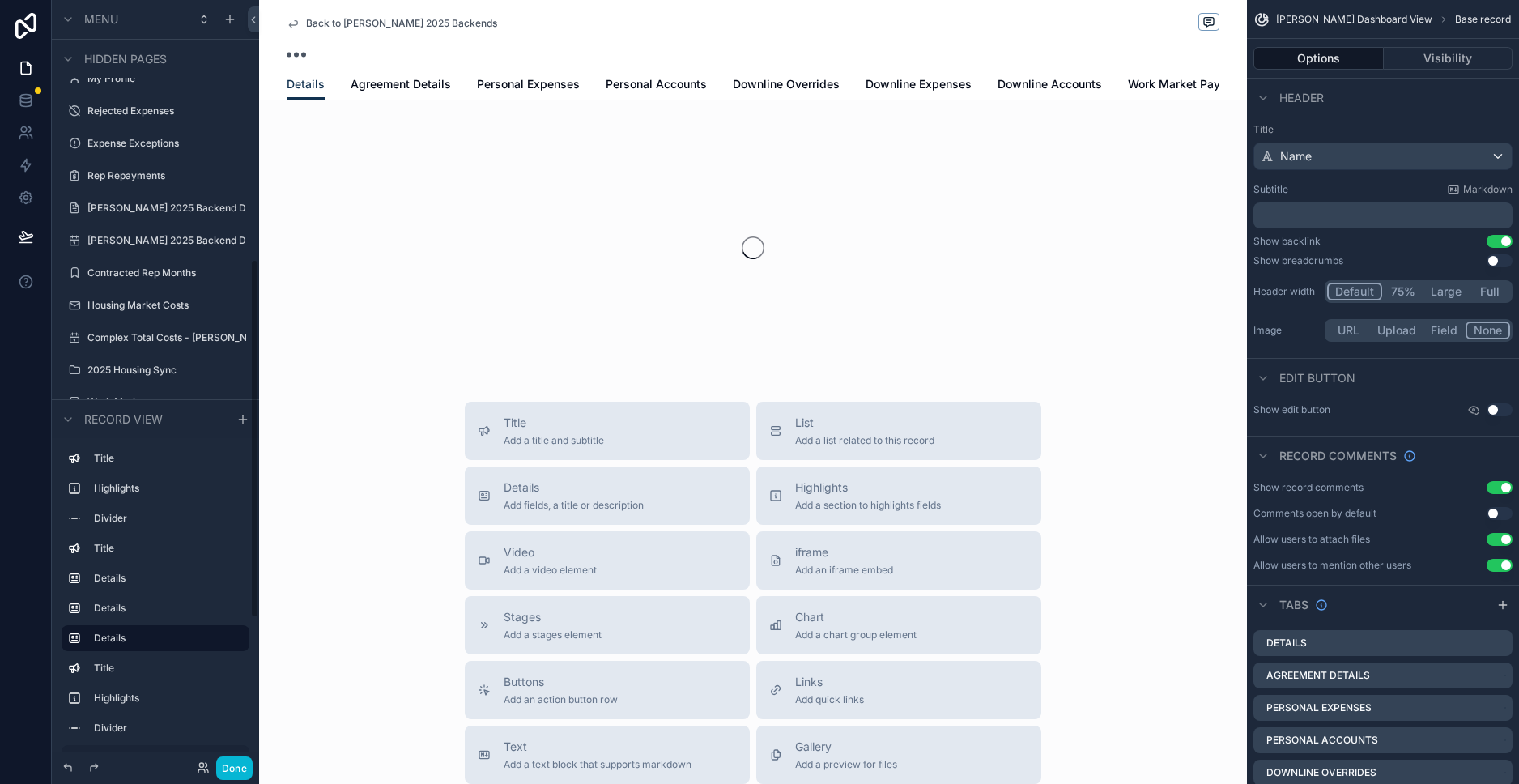
scroll to position [552, 0]
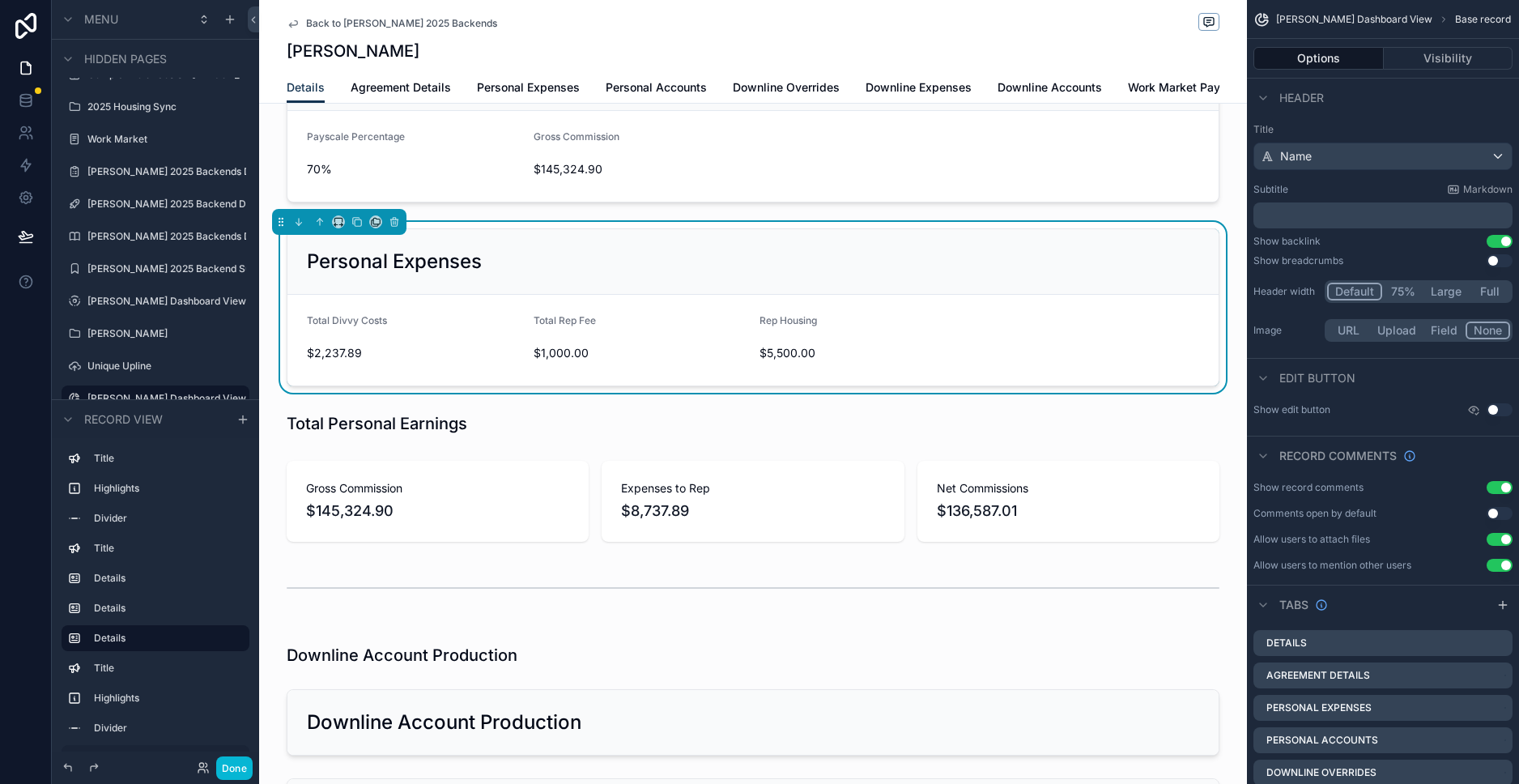
scroll to position [627, 0]
